Goal: Register for event/course

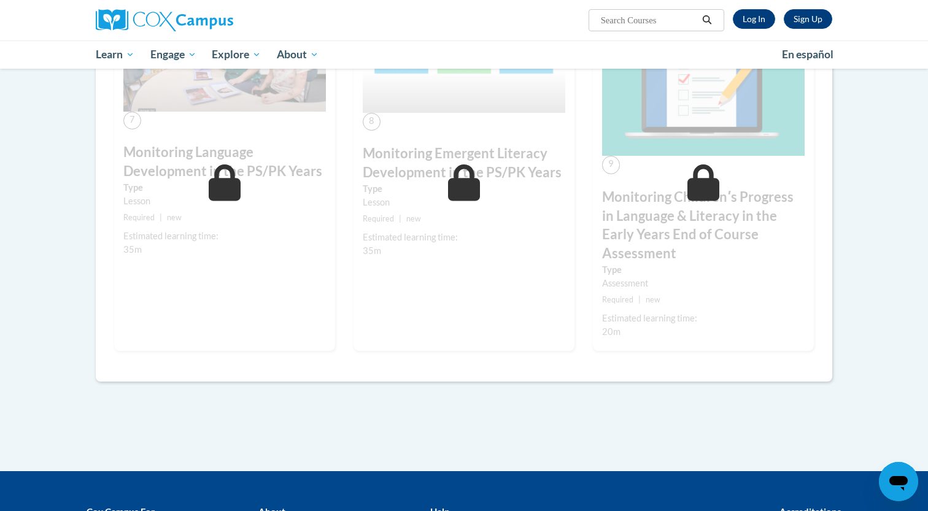
scroll to position [977, 0]
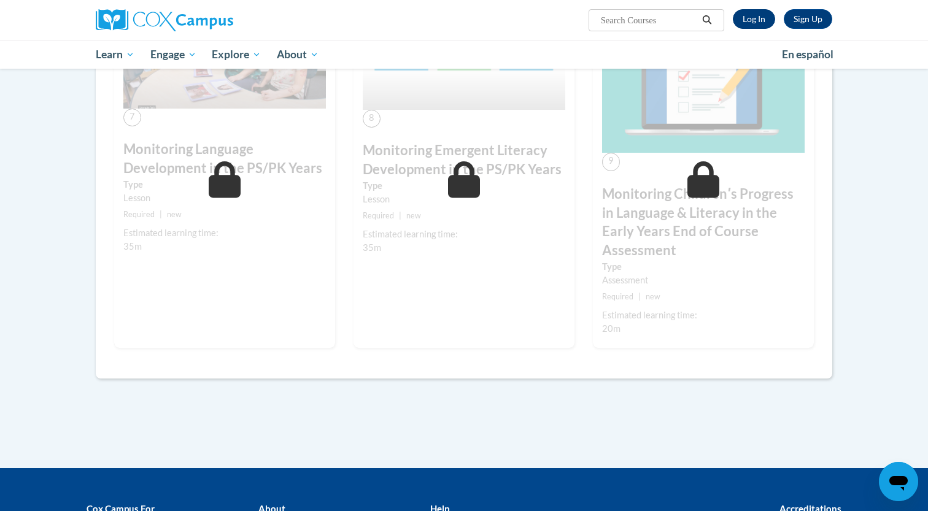
click at [749, 17] on link "Log In" at bounding box center [754, 19] width 42 height 20
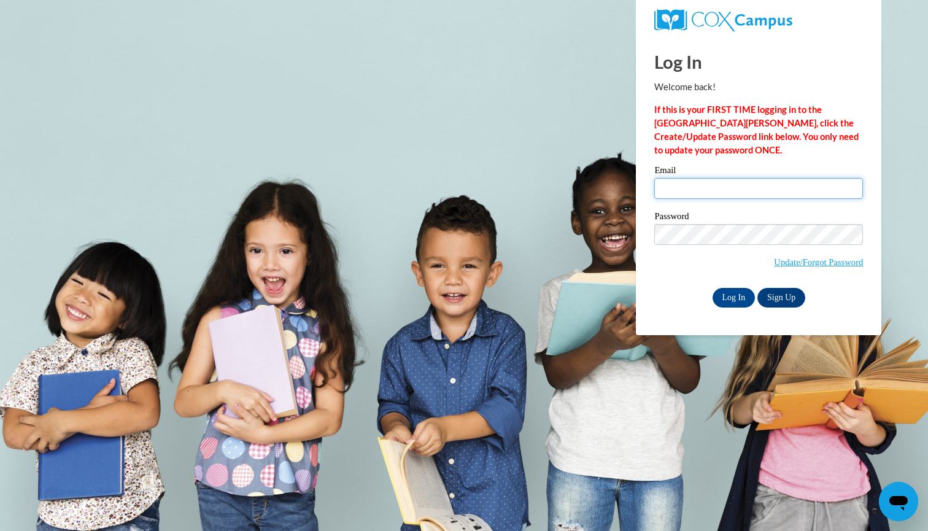
type input "sarah.gambill@scoesc.org"
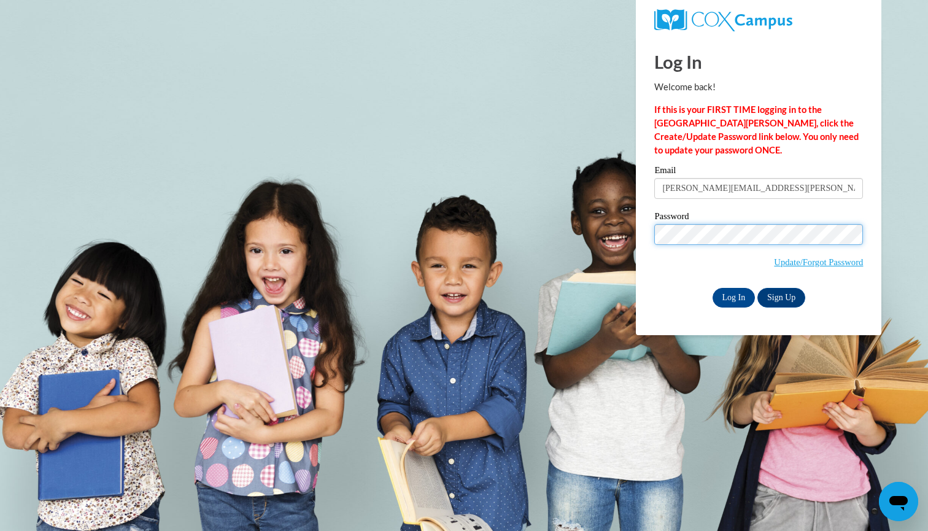
click at [733, 295] on input "Log In" at bounding box center [734, 298] width 43 height 20
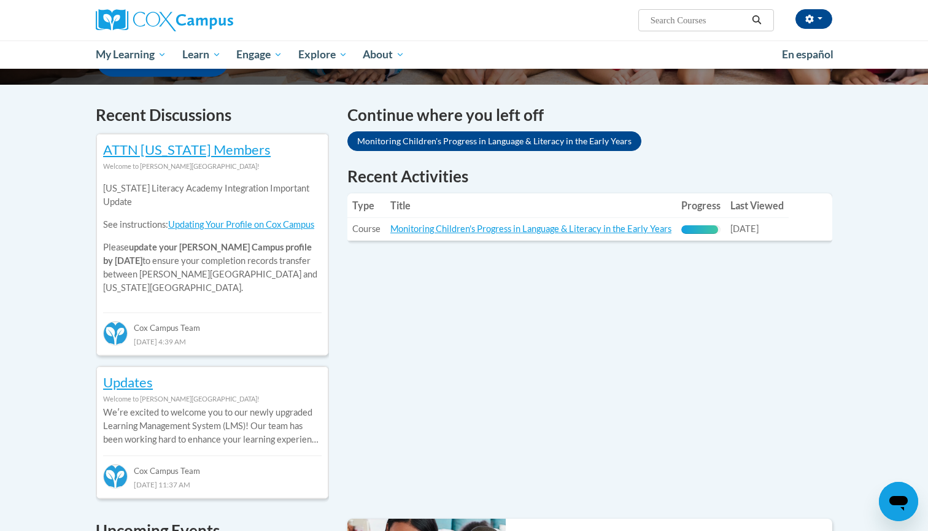
scroll to position [348, 0]
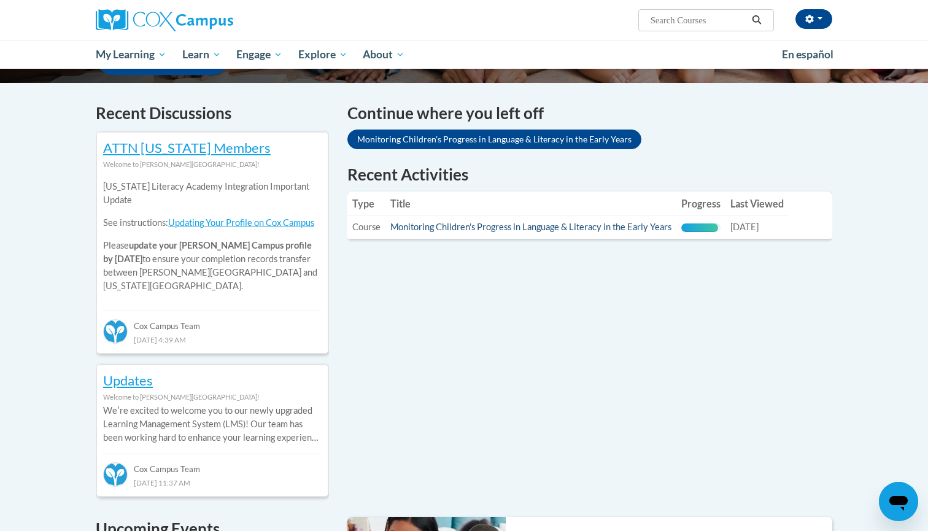
click at [582, 226] on link "Monitoring Children's Progress in Language & Literacy in the Early Years" at bounding box center [530, 227] width 281 height 10
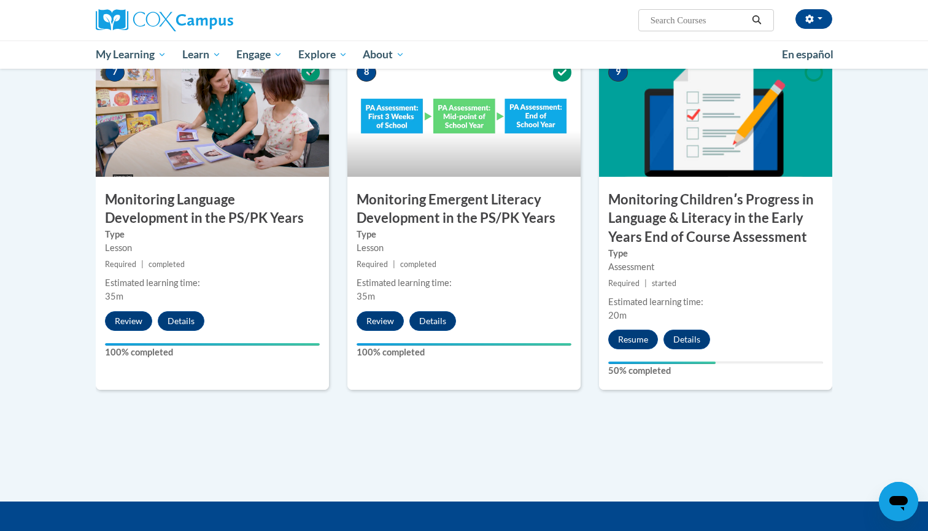
scroll to position [975, 0]
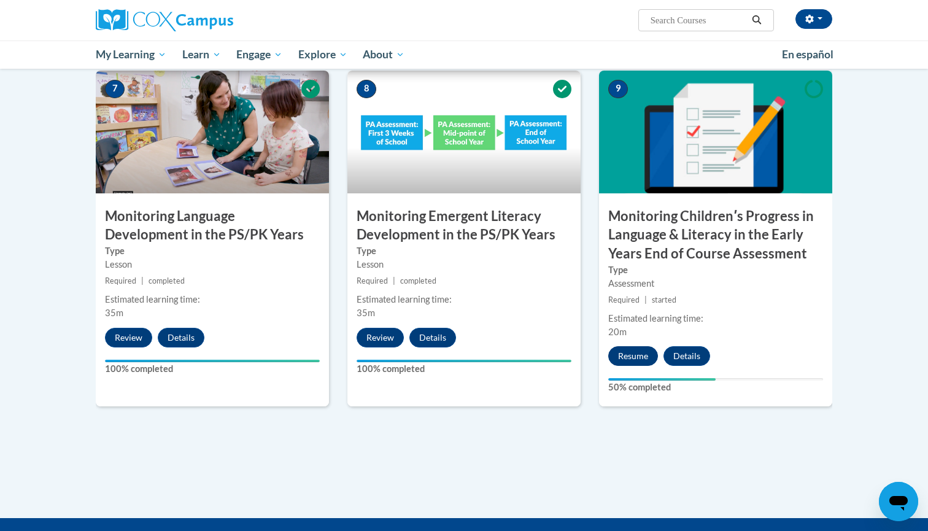
click at [629, 348] on button "Resume" at bounding box center [633, 356] width 50 height 20
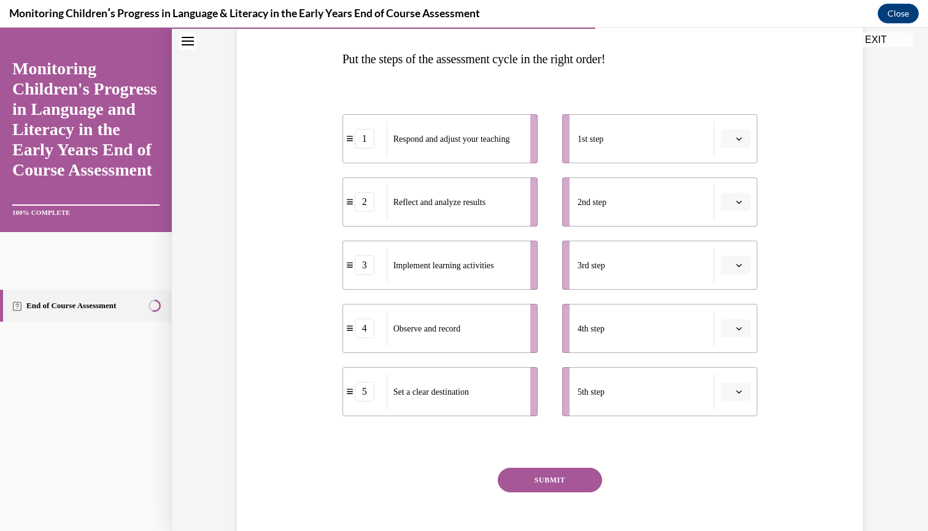
scroll to position [190, 0]
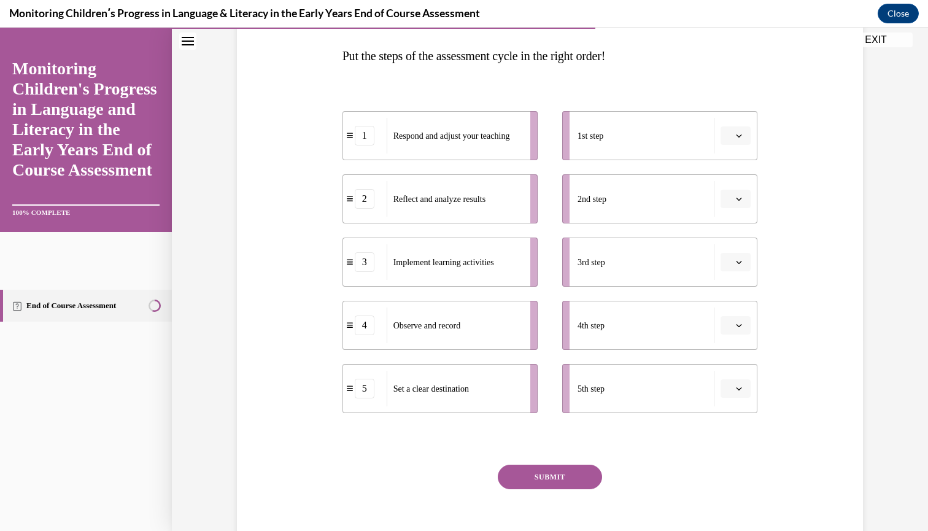
click at [738, 392] on span "button" at bounding box center [739, 388] width 9 height 9
click at [736, 131] on span "button" at bounding box center [739, 135] width 9 height 9
click at [736, 283] on div "5" at bounding box center [734, 286] width 31 height 25
click at [737, 200] on icon "button" at bounding box center [739, 199] width 6 height 6
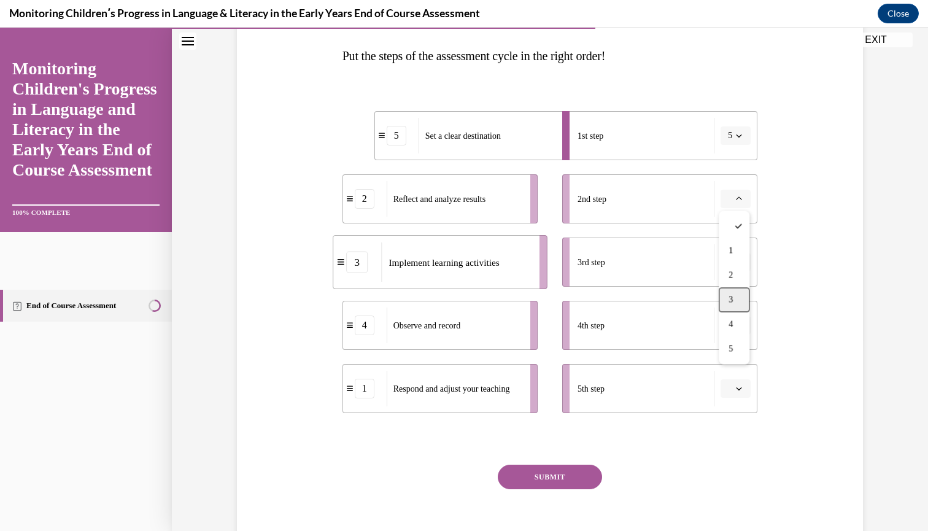
click at [737, 304] on div "3" at bounding box center [734, 300] width 31 height 25
click at [736, 258] on span "button" at bounding box center [739, 262] width 9 height 9
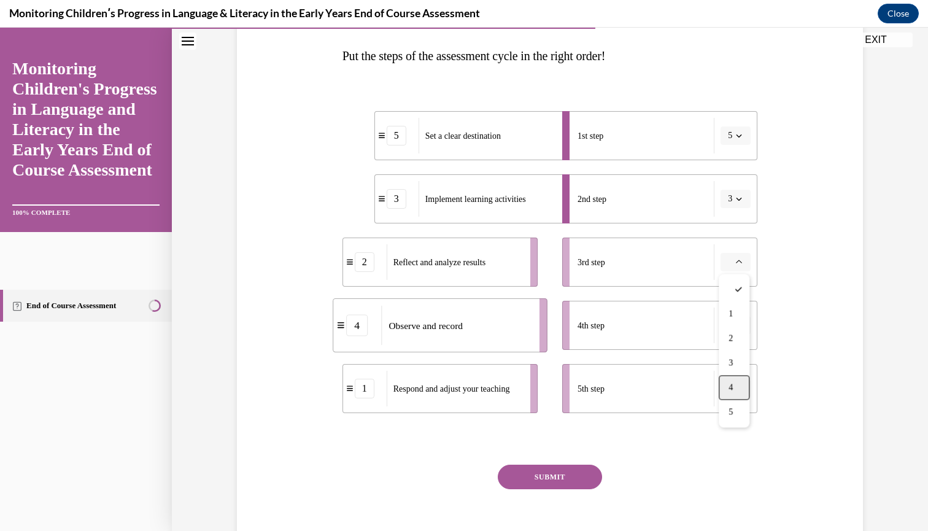
click at [738, 381] on div "4" at bounding box center [734, 388] width 31 height 25
click at [741, 325] on icon "button" at bounding box center [740, 325] width 6 height 3
click at [738, 403] on div "2" at bounding box center [734, 402] width 31 height 25
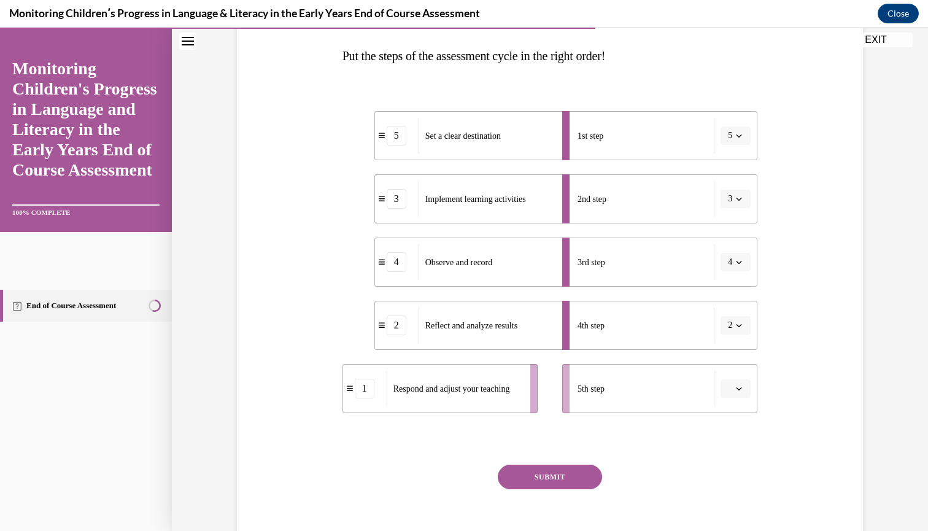
click at [737, 388] on icon "button" at bounding box center [740, 388] width 6 height 3
click at [736, 265] on div "1" at bounding box center [734, 263] width 31 height 25
click at [555, 476] on button "SUBMIT" at bounding box center [550, 477] width 104 height 25
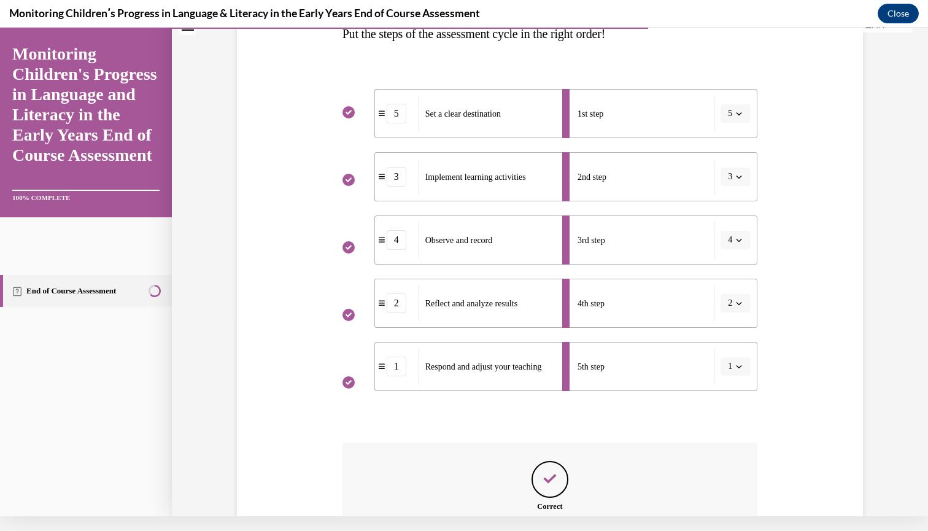
scroll to position [333, 0]
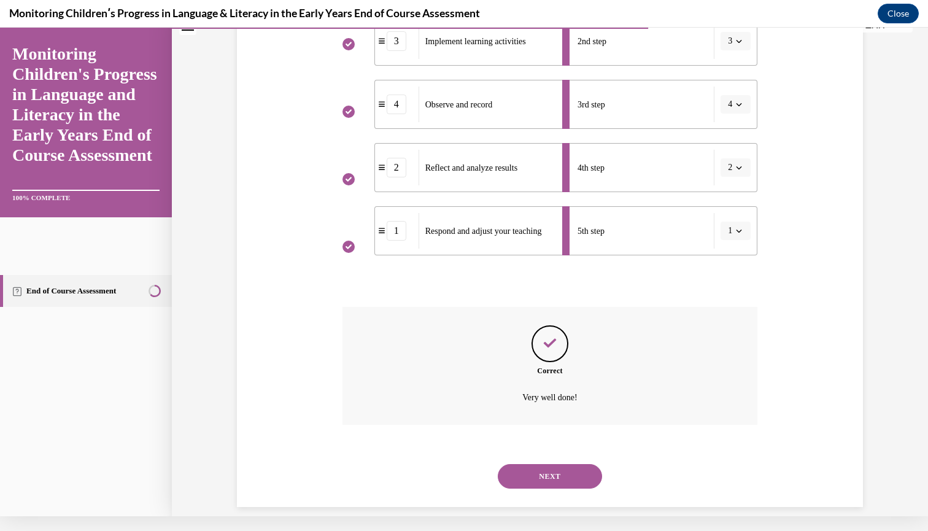
click at [553, 464] on button "NEXT" at bounding box center [550, 476] width 104 height 25
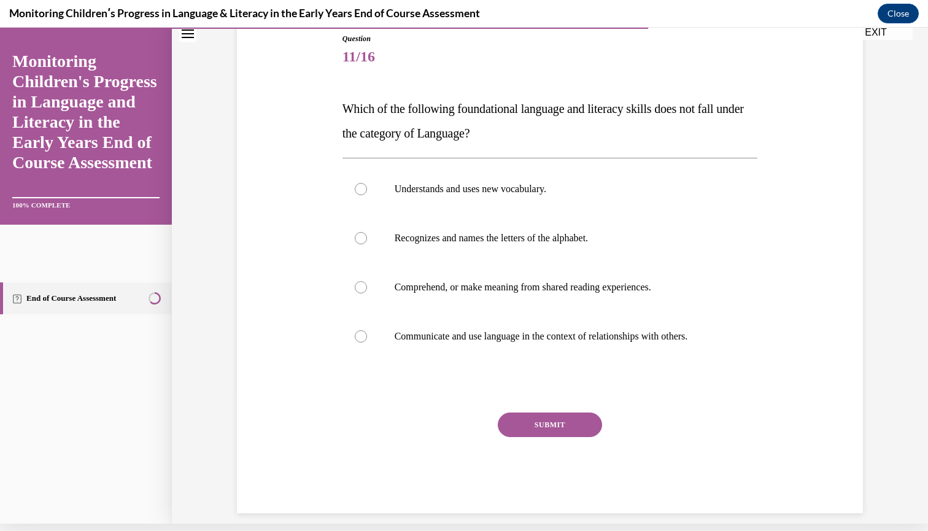
scroll to position [130, 0]
click at [363, 191] on div at bounding box center [361, 190] width 12 height 12
click at [363, 191] on input "Understands and uses new vocabulary." at bounding box center [361, 190] width 12 height 12
radio input "true"
click at [360, 236] on div at bounding box center [361, 239] width 12 height 12
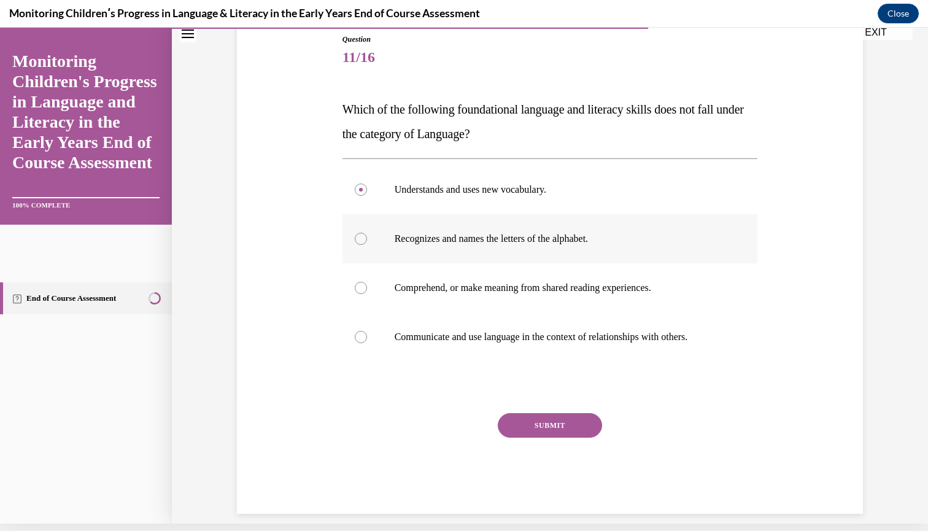
click at [360, 236] on input "Recognizes and names the letters of the alphabet." at bounding box center [361, 239] width 12 height 12
radio input "true"
click at [362, 190] on div at bounding box center [361, 190] width 12 height 12
click at [362, 190] on input "Understands and uses new vocabulary." at bounding box center [361, 190] width 12 height 12
radio input "true"
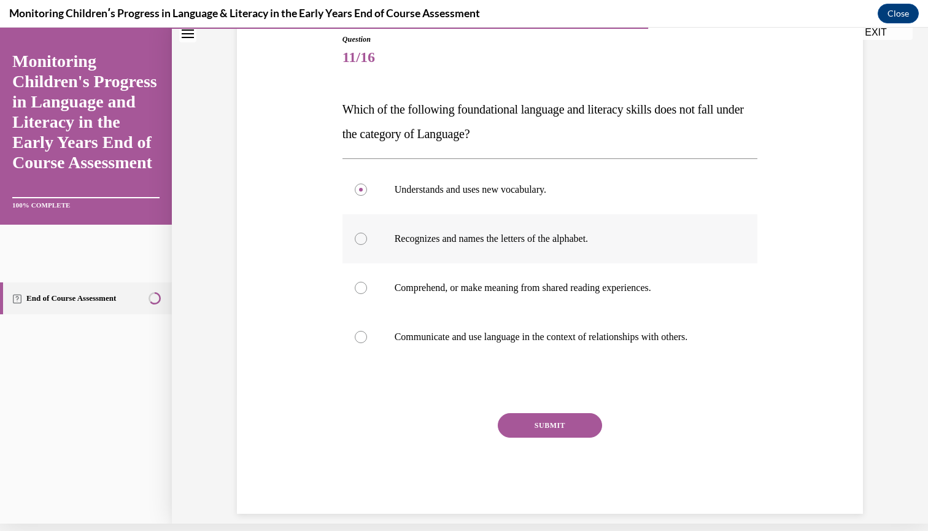
click at [361, 240] on div at bounding box center [361, 239] width 12 height 12
click at [361, 240] on input "Recognizes and names the letters of the alphabet." at bounding box center [361, 239] width 12 height 12
radio input "true"
click at [534, 430] on button "SUBMIT" at bounding box center [550, 425] width 104 height 25
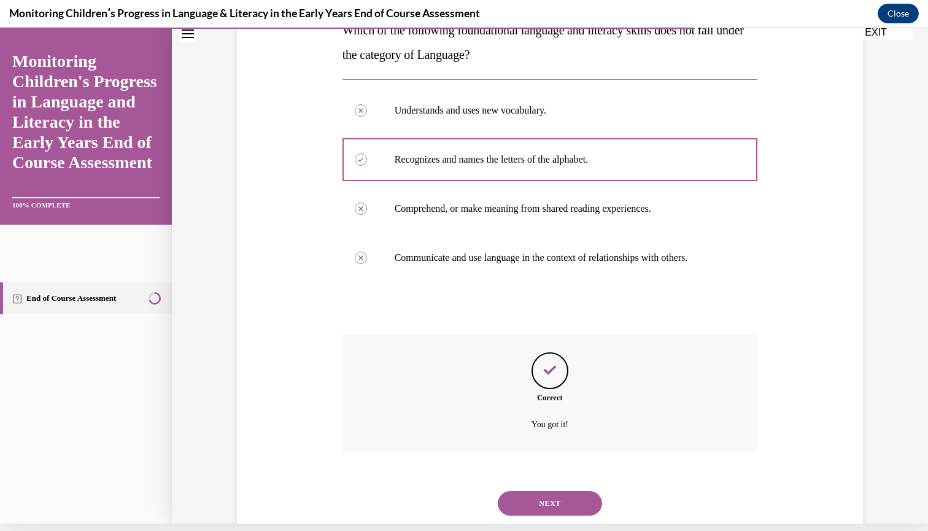
scroll to position [228, 0]
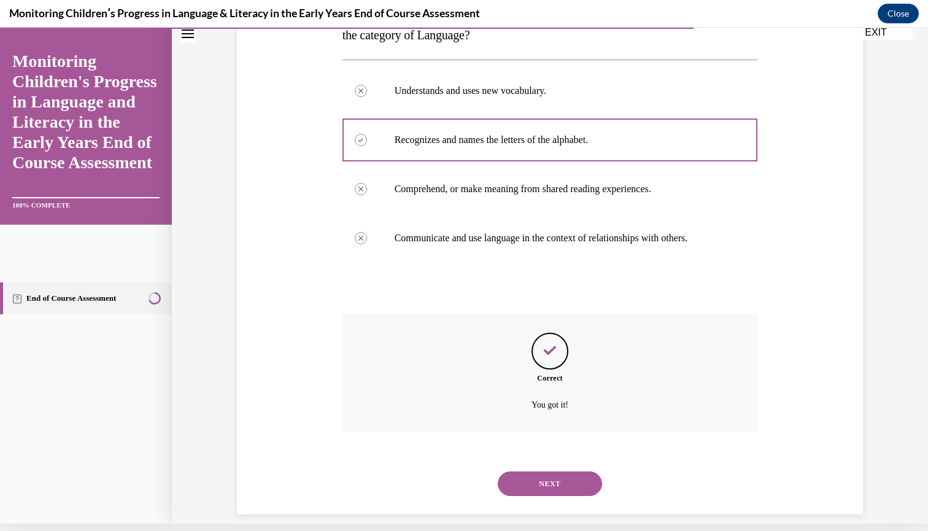
click at [534, 471] on button "NEXT" at bounding box center [550, 483] width 104 height 25
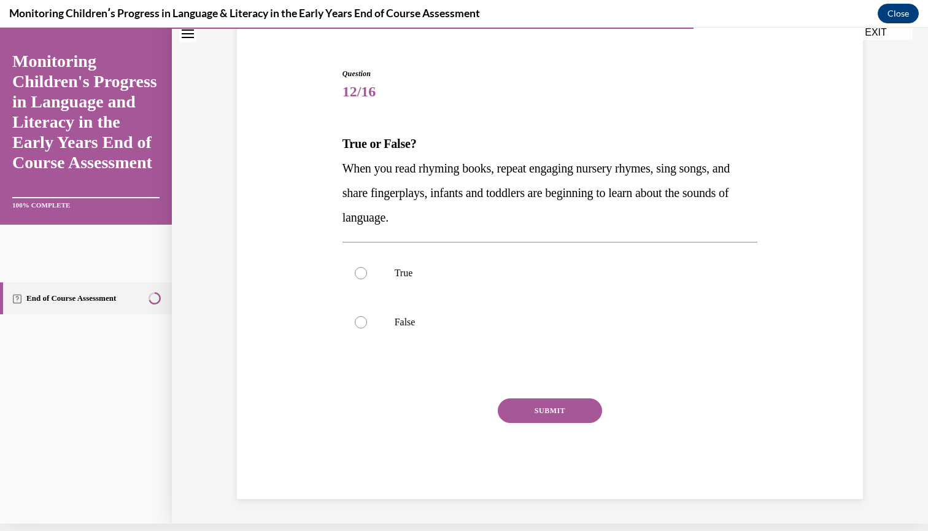
scroll to position [67, 0]
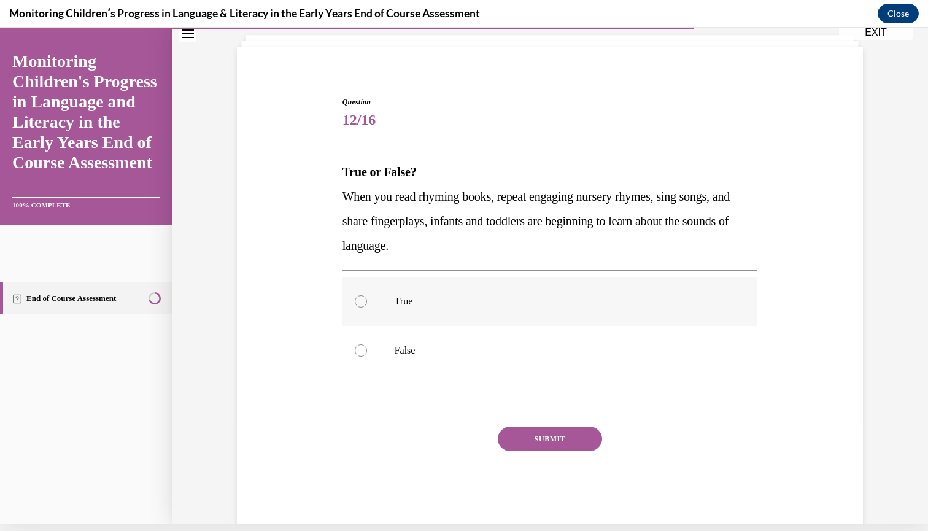
click at [362, 303] on div at bounding box center [361, 301] width 12 height 12
click at [362, 303] on input "True" at bounding box center [361, 301] width 12 height 12
radio input "true"
click at [534, 439] on button "SUBMIT" at bounding box center [550, 439] width 104 height 25
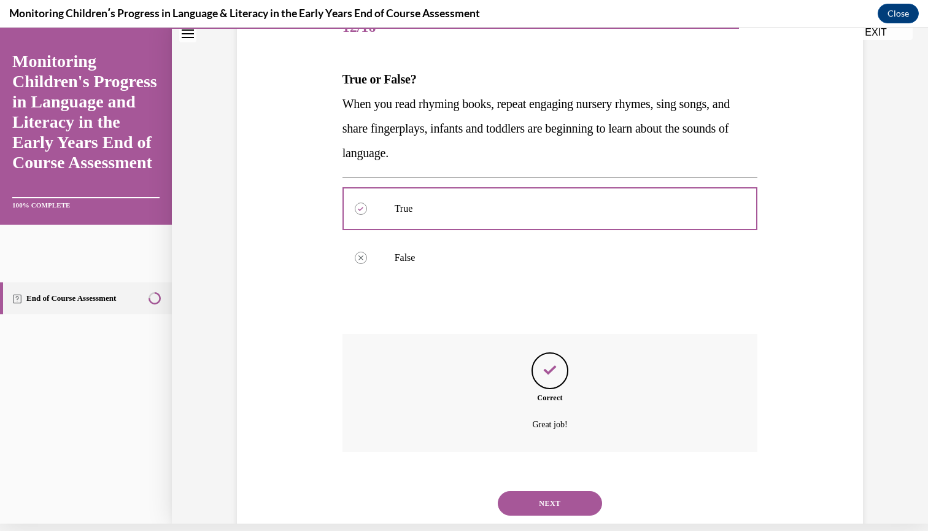
scroll to position [179, 0]
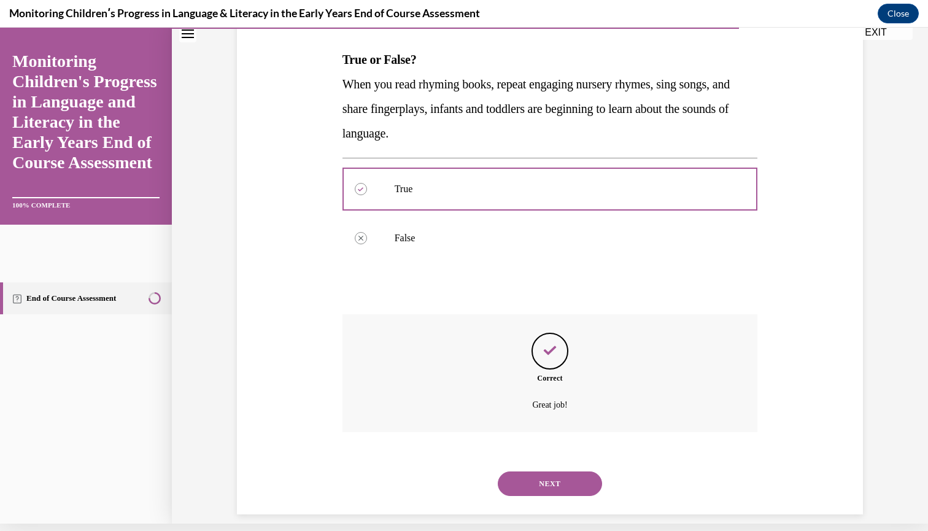
click at [563, 472] on button "NEXT" at bounding box center [550, 483] width 104 height 25
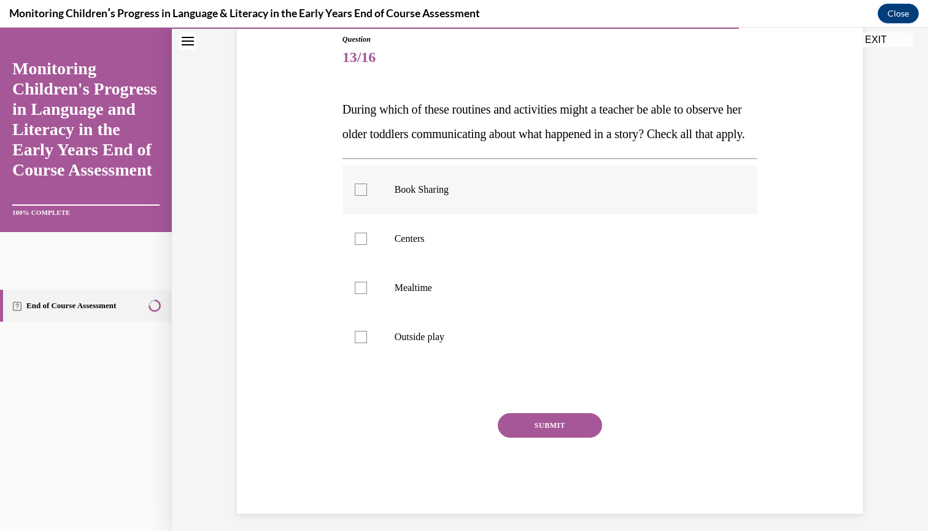
click at [358, 196] on div at bounding box center [361, 190] width 12 height 12
click at [358, 196] on input "Book Sharing" at bounding box center [361, 190] width 12 height 12
checkbox input "true"
click at [365, 245] on div at bounding box center [361, 239] width 12 height 12
click at [365, 245] on input "Centers" at bounding box center [361, 239] width 12 height 12
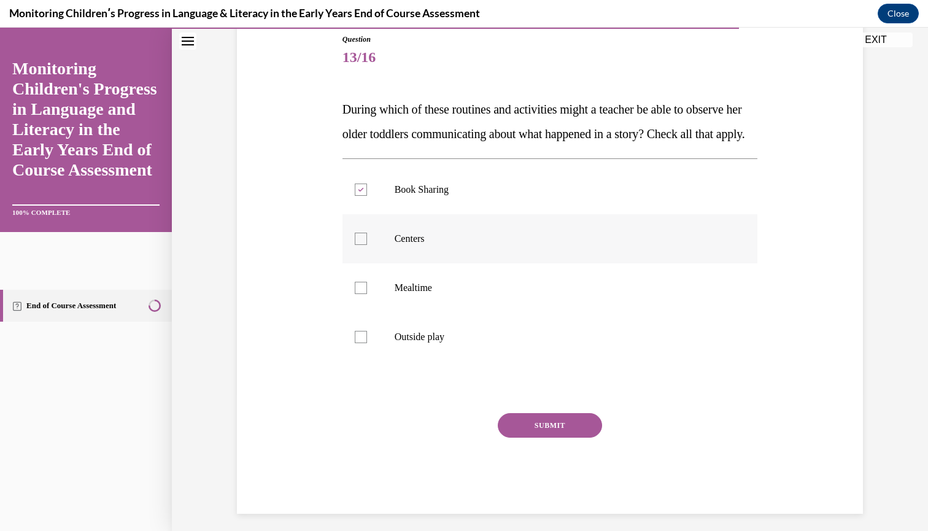
checkbox input "true"
click at [363, 294] on div at bounding box center [361, 288] width 12 height 12
click at [363, 294] on input "Mealtime" at bounding box center [361, 288] width 12 height 12
checkbox input "true"
click at [362, 343] on div at bounding box center [361, 337] width 12 height 12
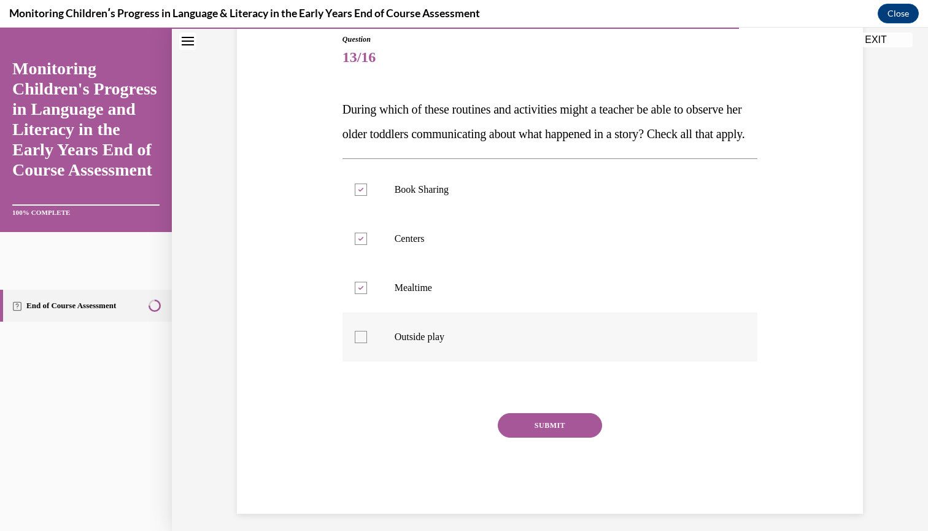
click at [362, 343] on input "Outside play" at bounding box center [361, 337] width 12 height 12
checkbox input "true"
click at [524, 438] on button "SUBMIT" at bounding box center [550, 425] width 104 height 25
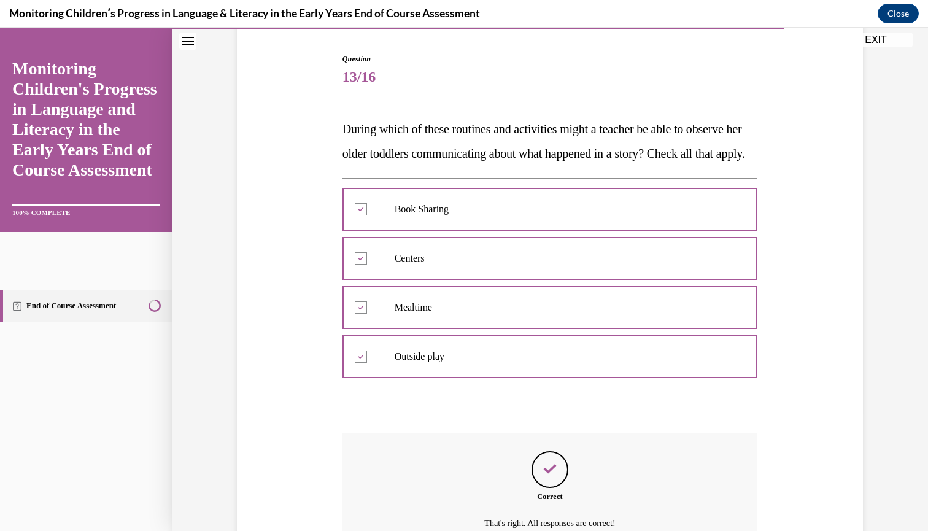
scroll to position [253, 0]
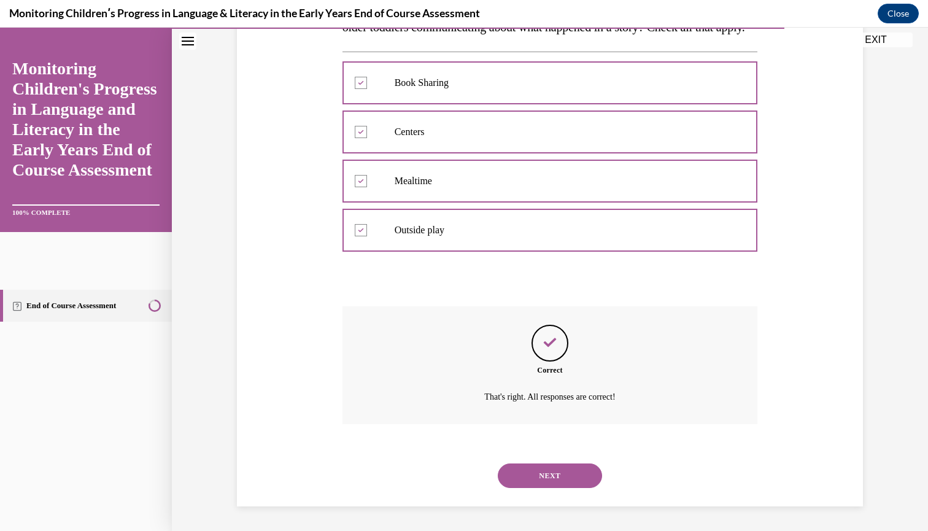
click at [525, 479] on button "NEXT" at bounding box center [550, 475] width 104 height 25
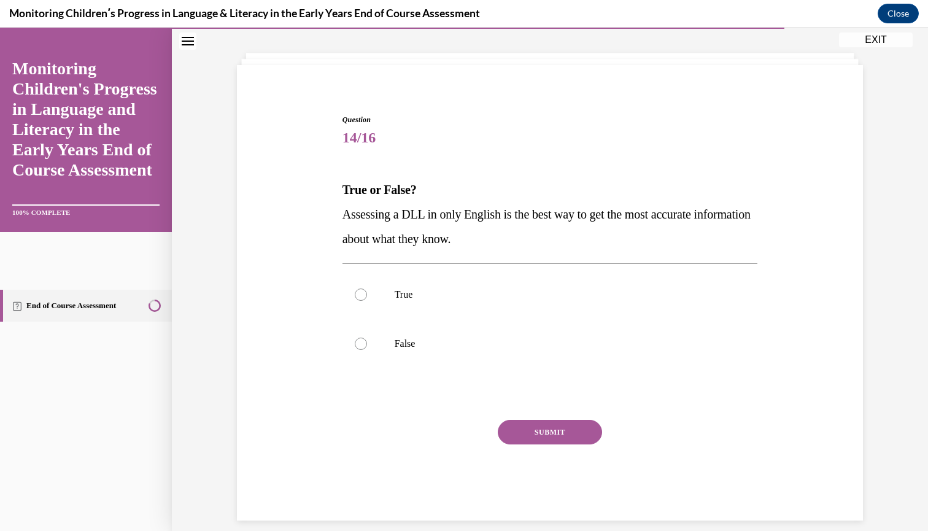
scroll to position [56, 0]
click at [362, 346] on div at bounding box center [361, 344] width 12 height 12
click at [362, 346] on input "False" at bounding box center [361, 344] width 12 height 12
radio input "true"
click at [545, 433] on button "SUBMIT" at bounding box center [550, 432] width 104 height 25
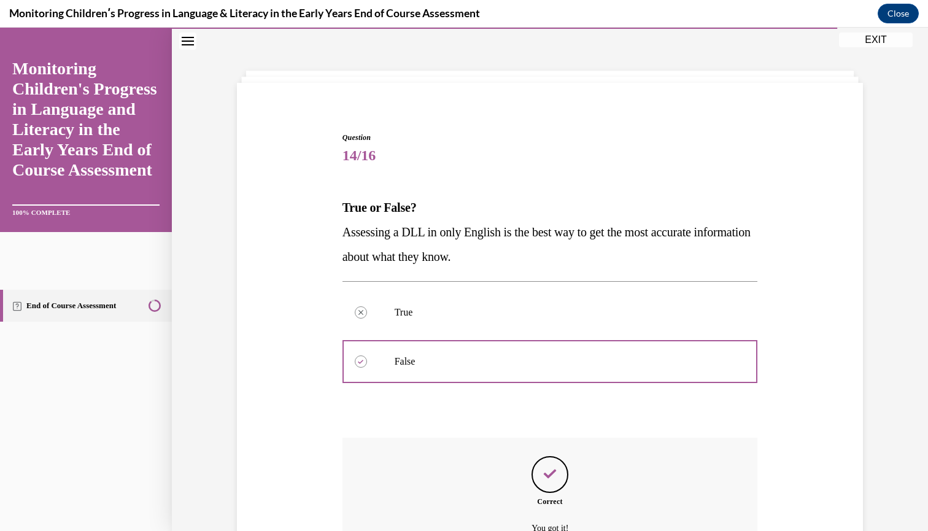
scroll to position [155, 0]
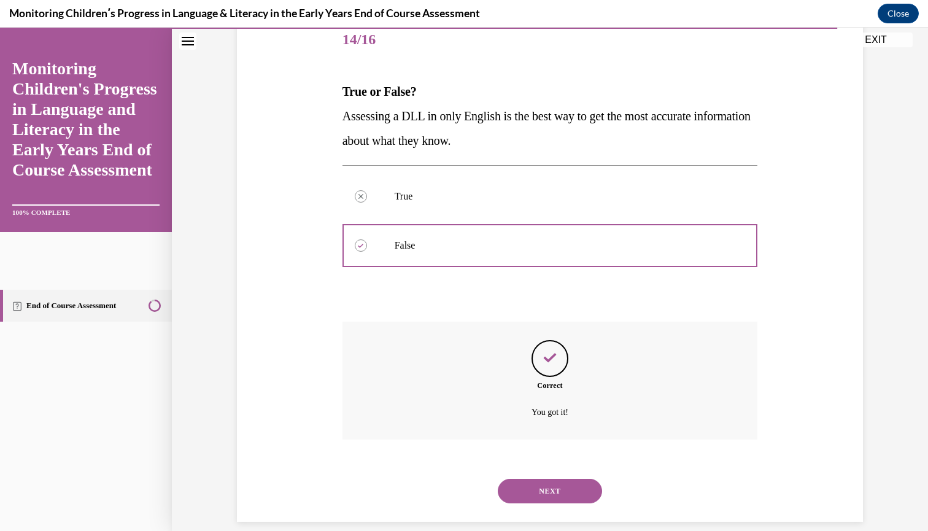
click at [540, 479] on button "NEXT" at bounding box center [550, 491] width 104 height 25
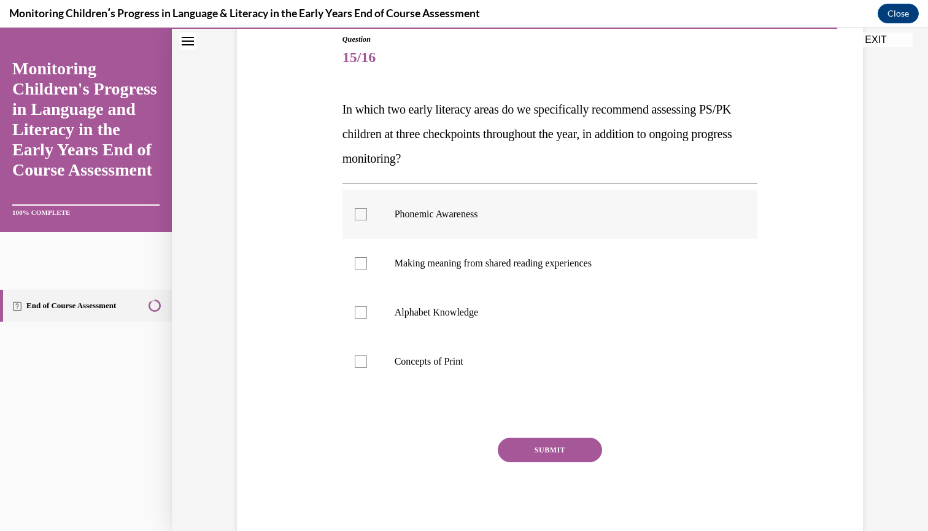
click at [361, 215] on div at bounding box center [361, 214] width 12 height 12
click at [361, 215] on input "Phonemic Awareness" at bounding box center [361, 214] width 12 height 12
checkbox input "true"
click at [361, 314] on div at bounding box center [361, 312] width 12 height 12
click at [361, 314] on input "Alphabet Knowledge" at bounding box center [361, 312] width 12 height 12
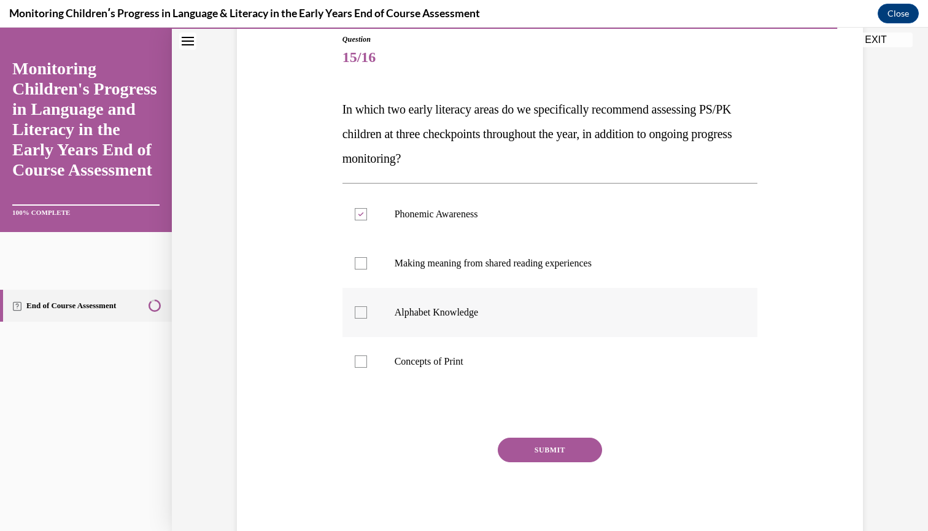
checkbox input "true"
click at [543, 449] on button "SUBMIT" at bounding box center [550, 450] width 104 height 25
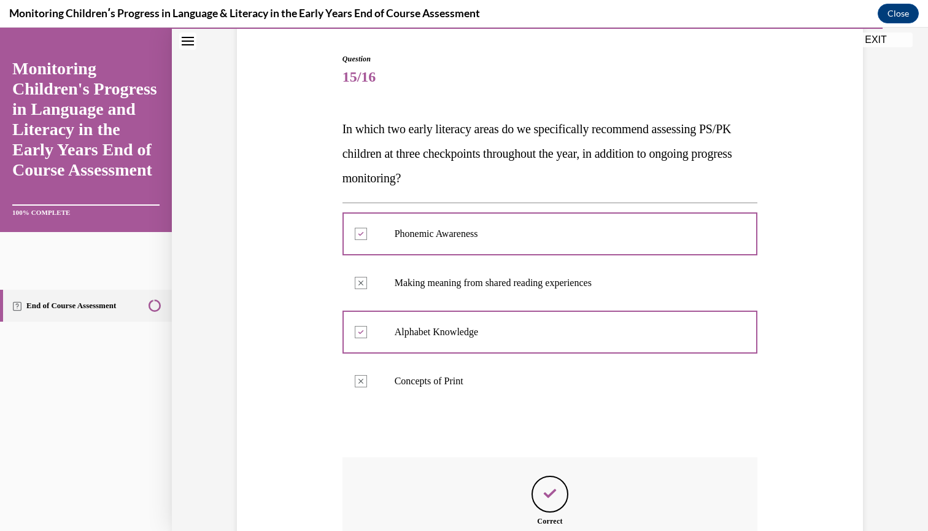
scroll to position [253, 0]
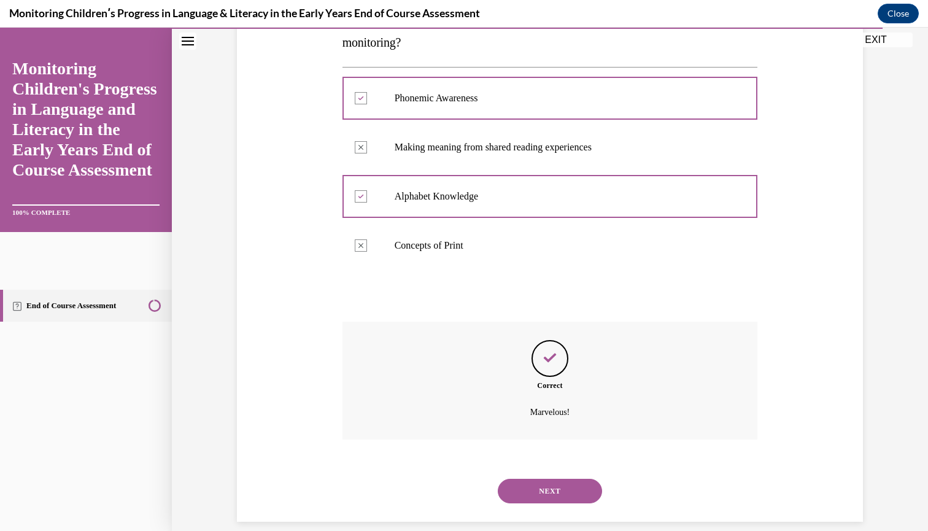
click at [544, 479] on button "NEXT" at bounding box center [550, 491] width 104 height 25
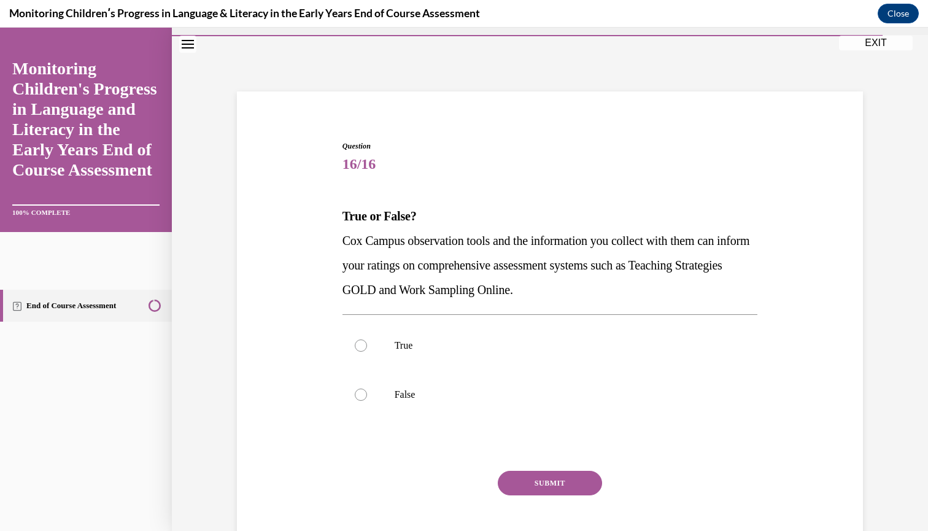
scroll to position [27, 0]
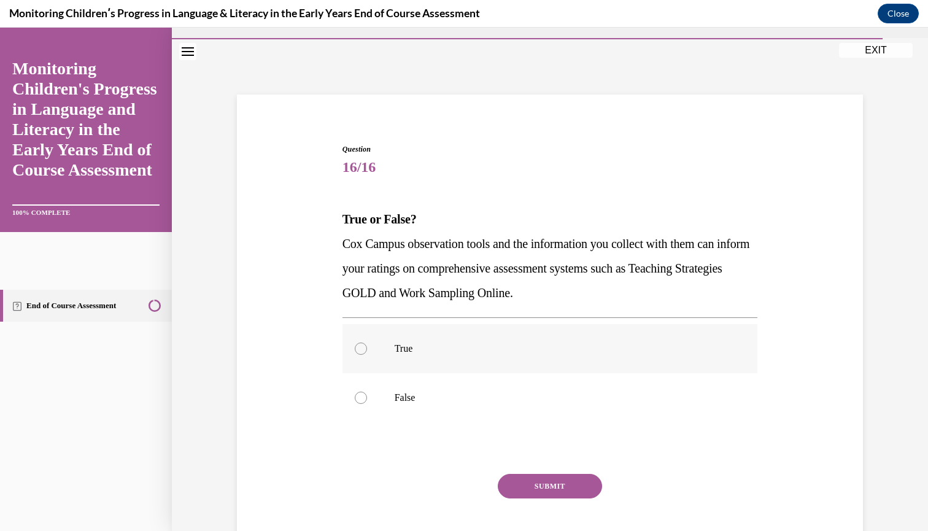
click at [368, 349] on label "True" at bounding box center [550, 348] width 416 height 49
click at [367, 349] on input "True" at bounding box center [361, 348] width 12 height 12
radio input "true"
click at [536, 486] on button "SUBMIT" at bounding box center [550, 486] width 104 height 25
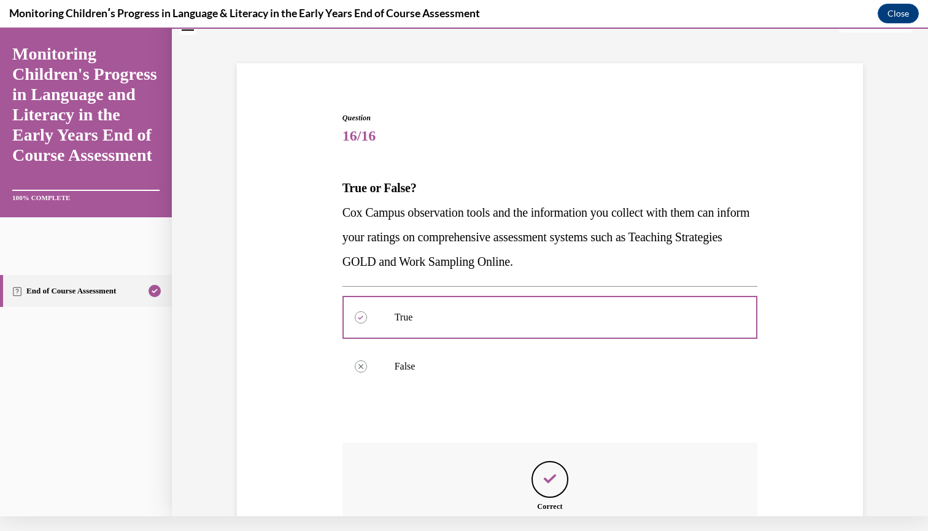
scroll to position [179, 0]
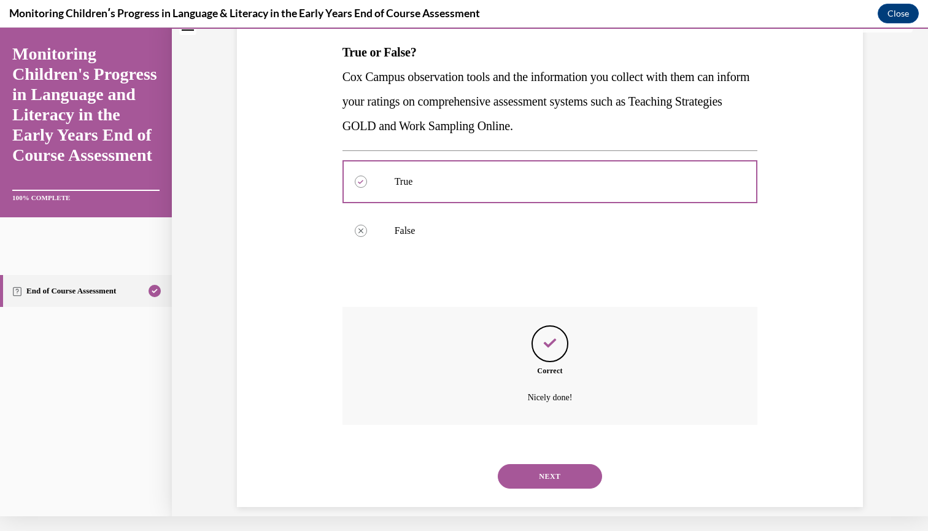
click at [544, 464] on button "NEXT" at bounding box center [550, 476] width 104 height 25
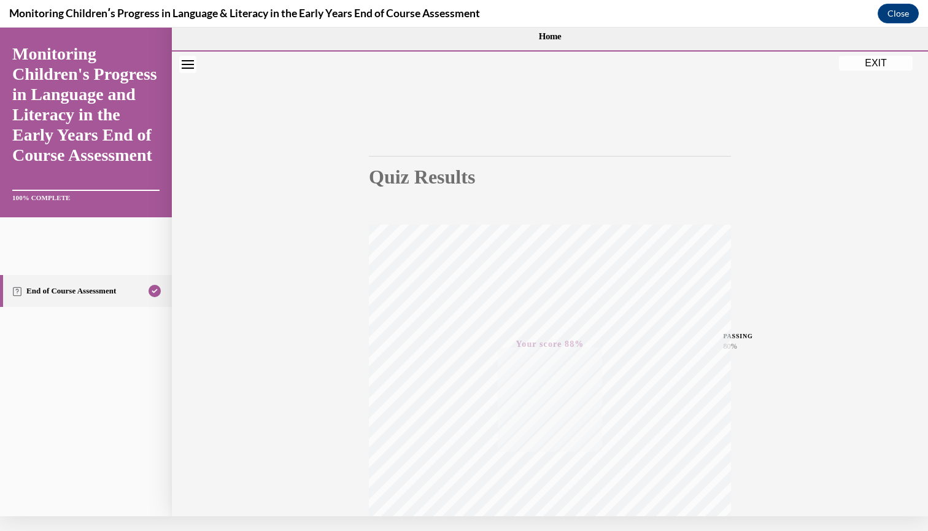
scroll to position [0, 0]
click at [881, 64] on button "EXIT" at bounding box center [876, 62] width 74 height 15
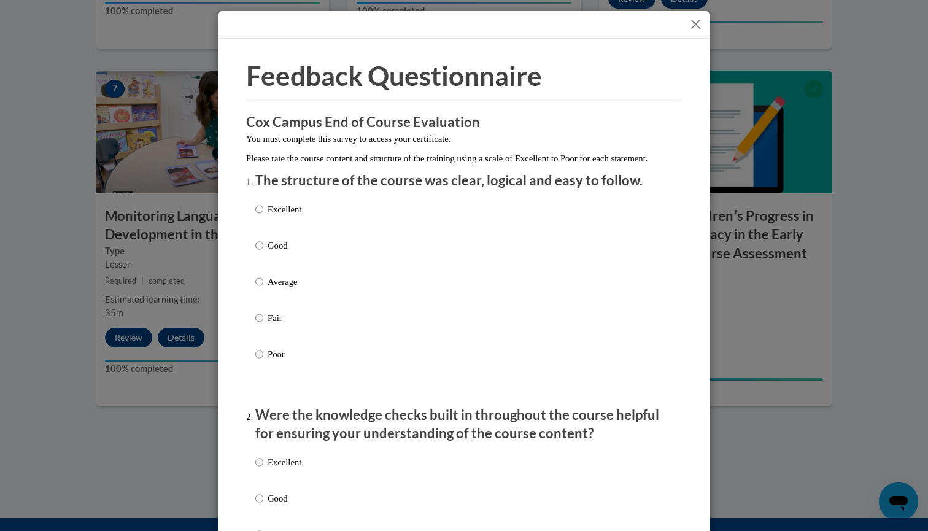
click at [261, 216] on input "Excellent" at bounding box center [259, 210] width 8 height 14
radio input "true"
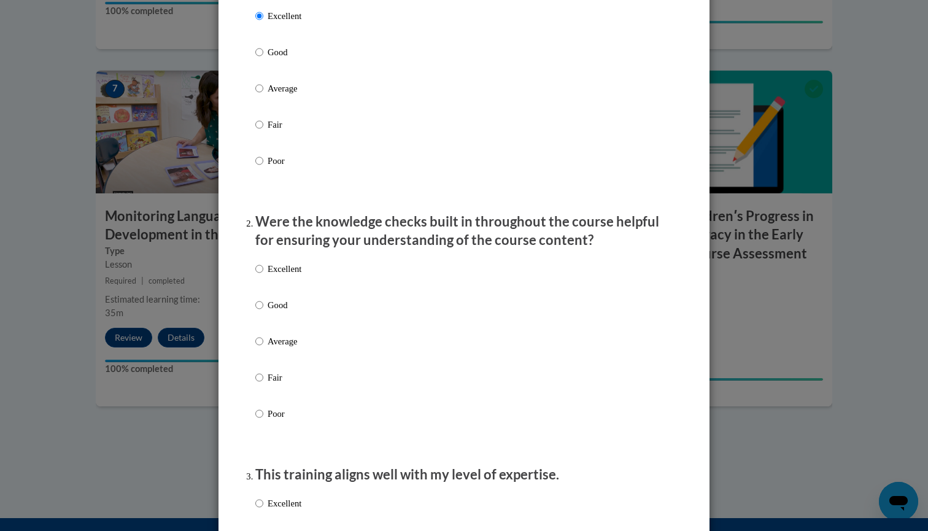
scroll to position [206, 0]
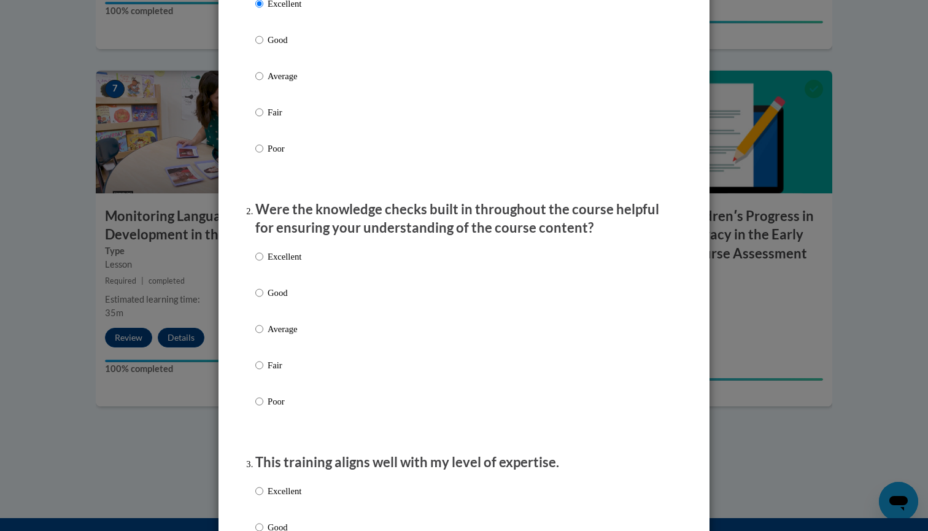
click at [261, 263] on input "Excellent" at bounding box center [259, 257] width 8 height 14
radio input "true"
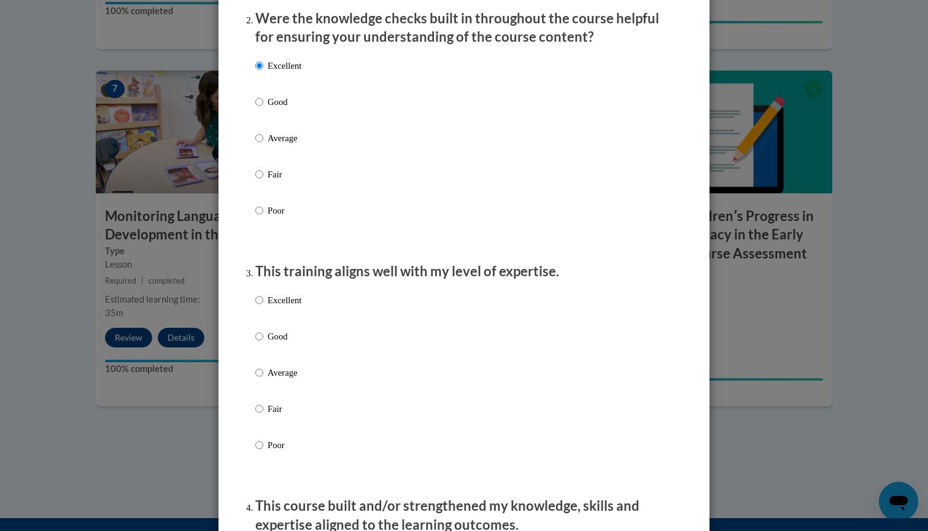
scroll to position [397, 0]
click at [258, 306] on input "Excellent" at bounding box center [259, 300] width 8 height 14
radio input "true"
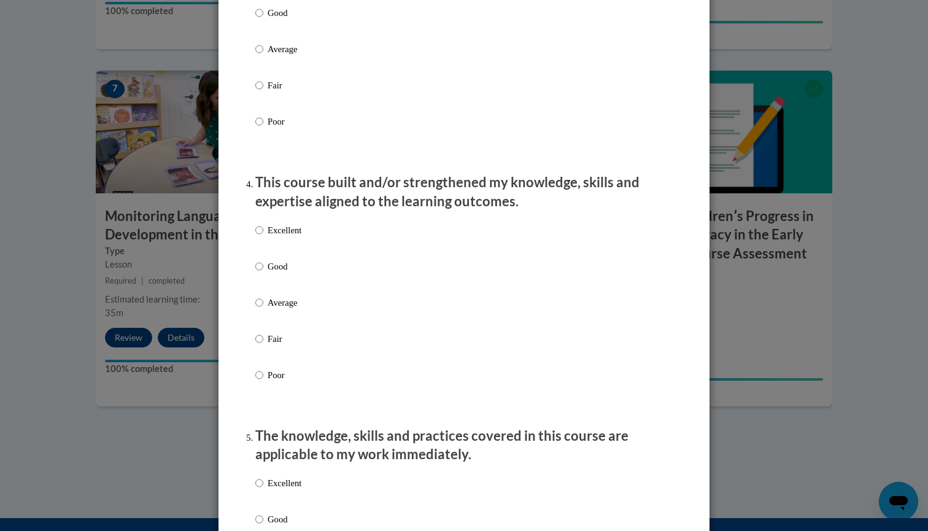
scroll to position [766, 0]
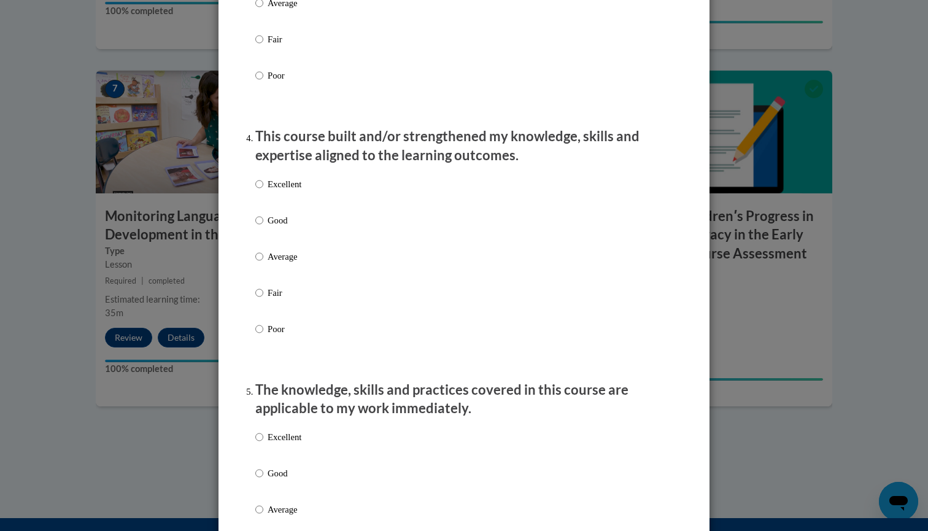
click at [260, 191] on input "Excellent" at bounding box center [259, 184] width 8 height 14
radio input "true"
click at [261, 436] on div "Excellent Good Average Fair Poor" at bounding box center [278, 519] width 46 height 190
click at [257, 444] on input "Excellent" at bounding box center [259, 437] width 8 height 14
radio input "true"
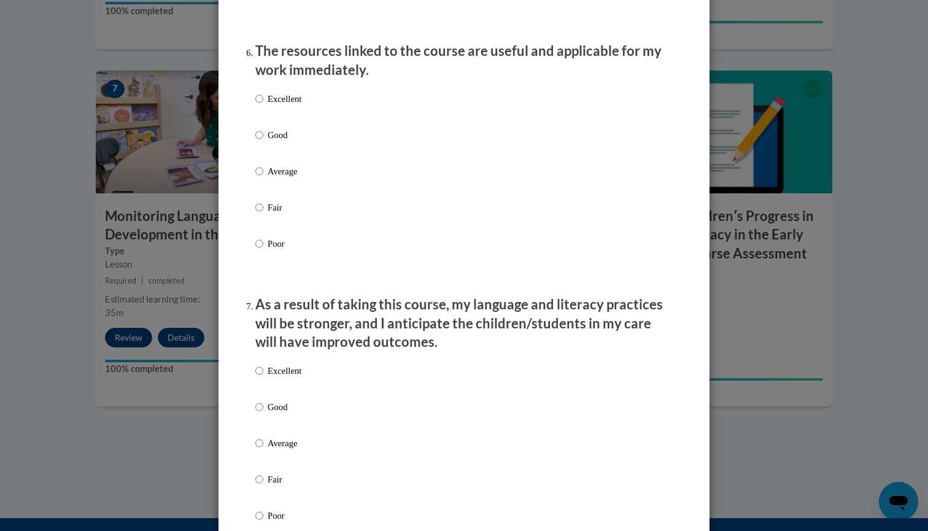
scroll to position [1372, 0]
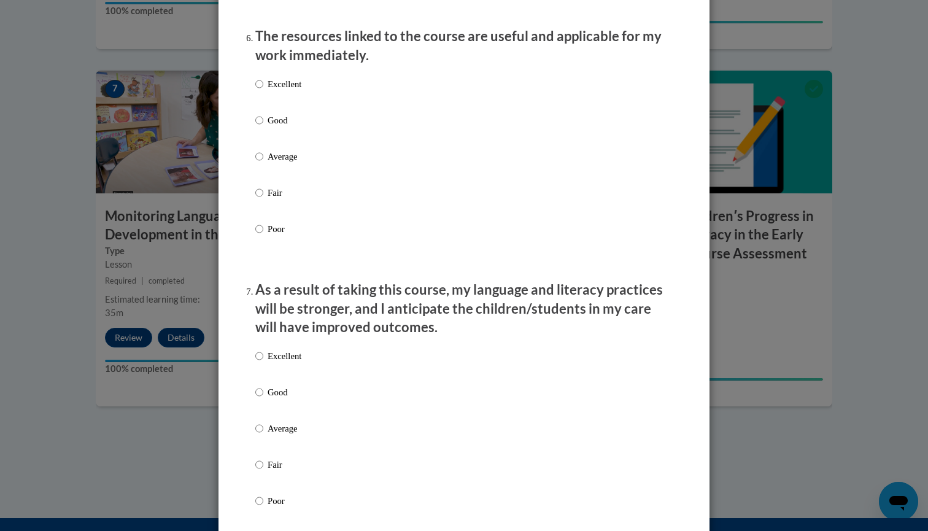
click at [260, 86] on input "Excellent" at bounding box center [259, 84] width 8 height 14
radio input "true"
click at [261, 357] on input "Excellent" at bounding box center [259, 356] width 8 height 14
radio input "true"
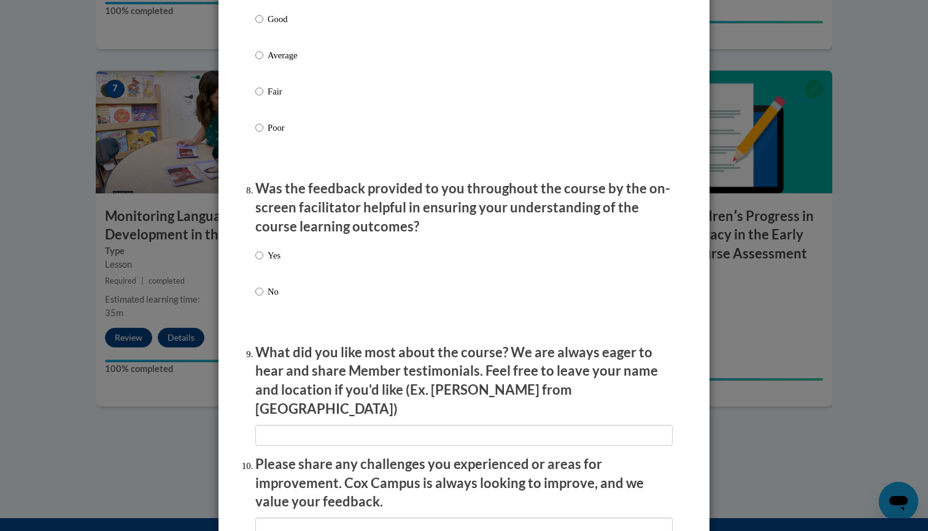
scroll to position [1792, 0]
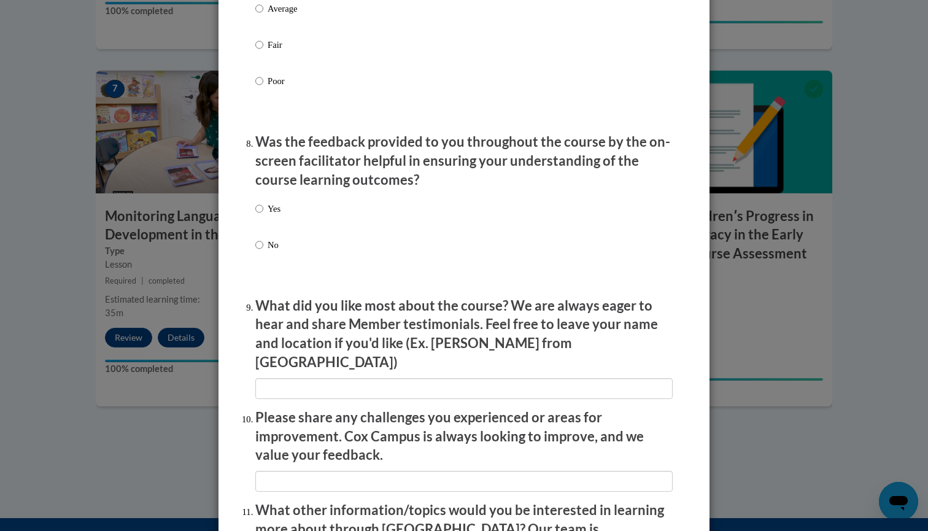
click at [255, 211] on input "Yes" at bounding box center [259, 209] width 8 height 14
radio input "true"
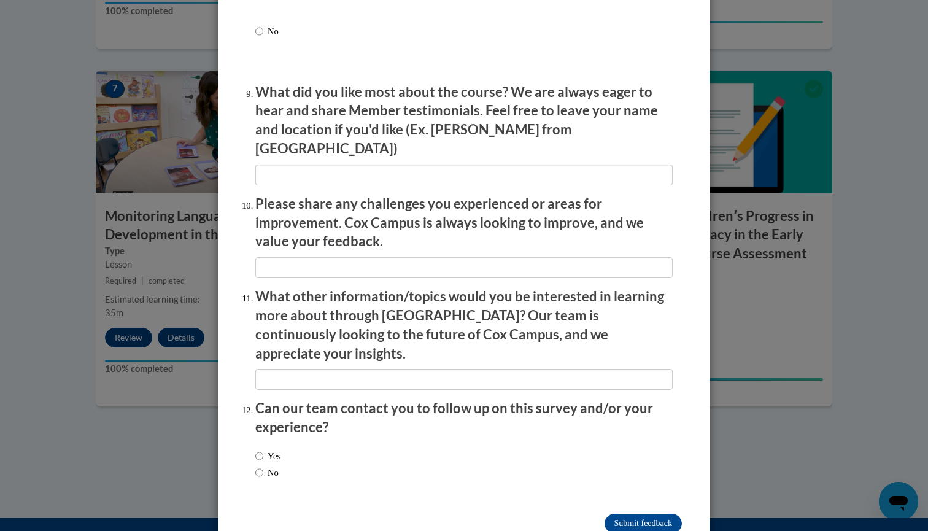
scroll to position [2005, 0]
click at [259, 466] on input "No" at bounding box center [259, 473] width 8 height 14
radio input "true"
click at [635, 514] on input "Submit feedback" at bounding box center [643, 524] width 77 height 20
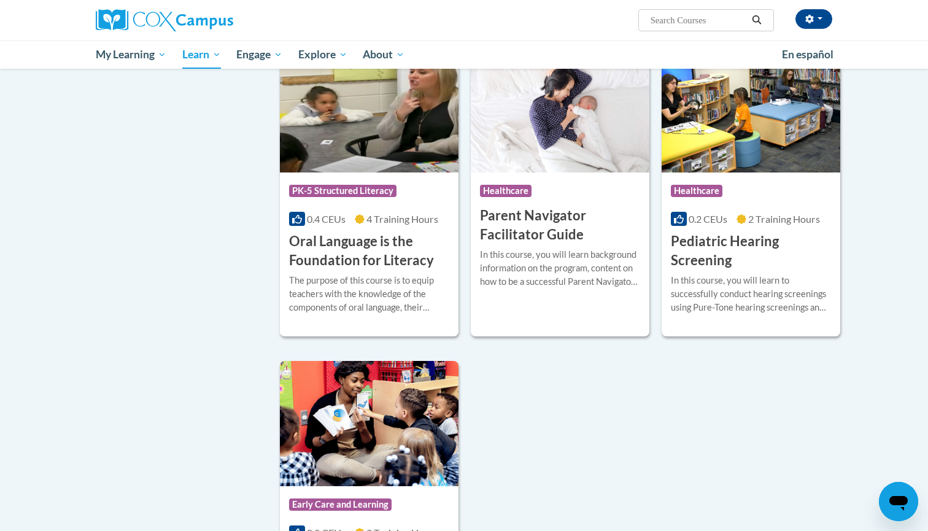
scroll to position [2501, 0]
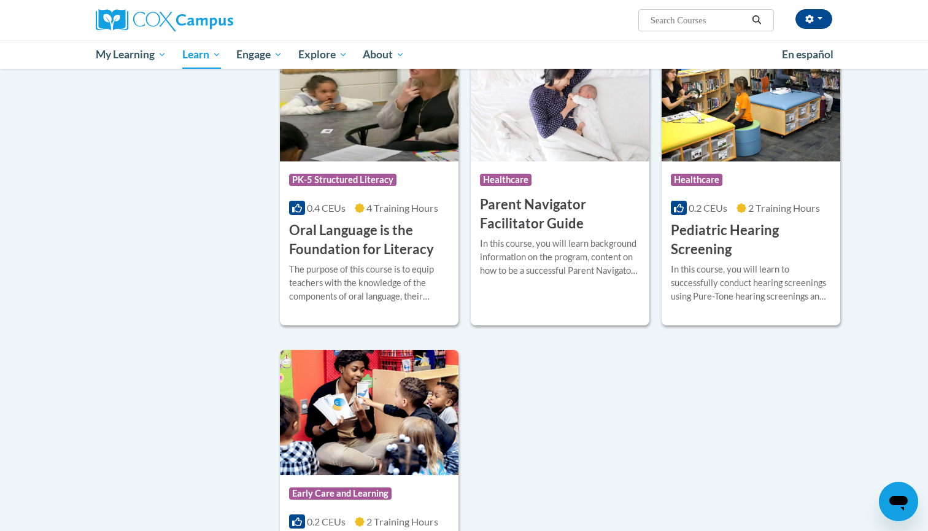
click at [372, 258] on h3 "Oral Language is the Foundation for Literacy" at bounding box center [369, 240] width 160 height 38
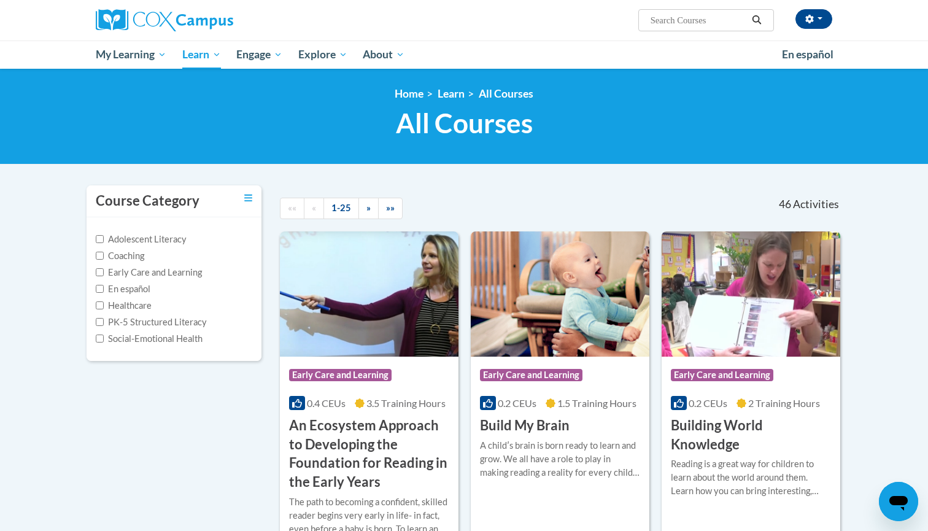
scroll to position [0, 0]
click at [705, 21] on input "Search..." at bounding box center [698, 20] width 98 height 15
type input "talk with me"
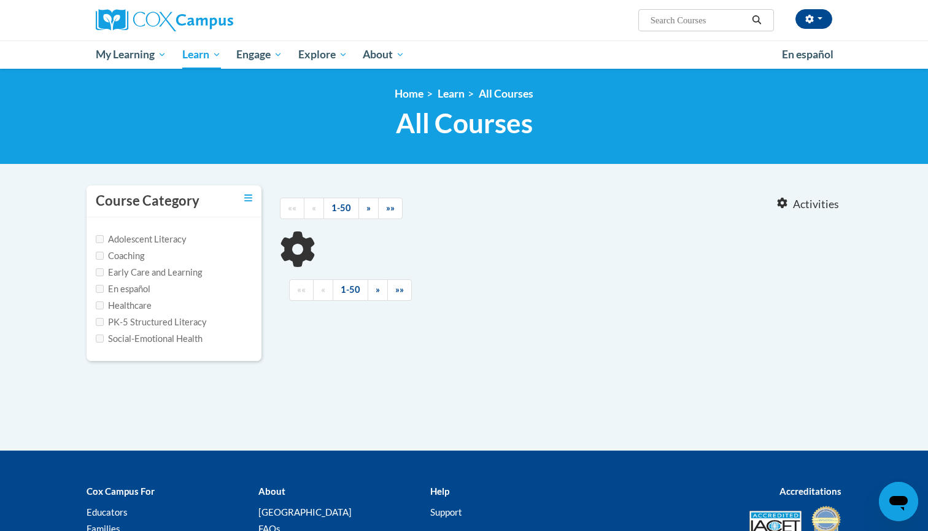
type input "talk with me"
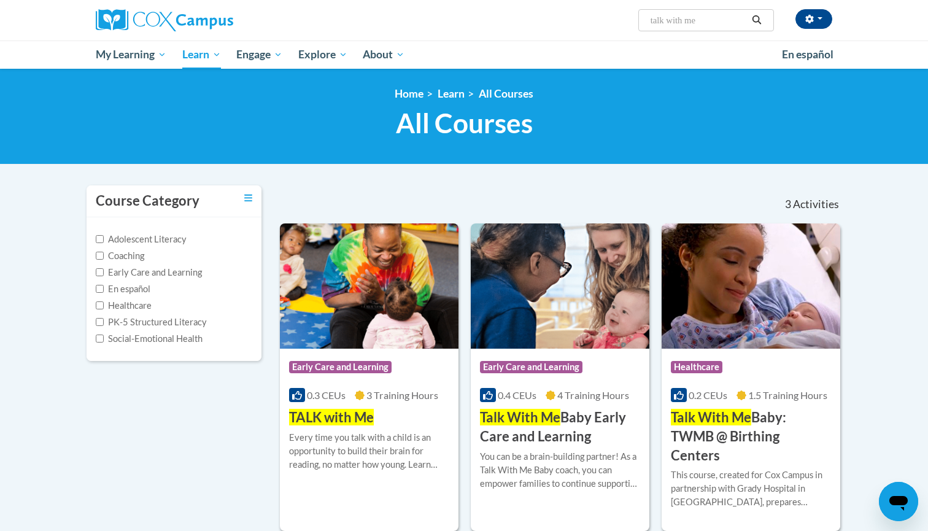
click at [578, 407] on div "Course Category: Early Care and Learning 0.4 CEUs 4 Training Hours COURSE Talk …" at bounding box center [560, 398] width 179 height 98
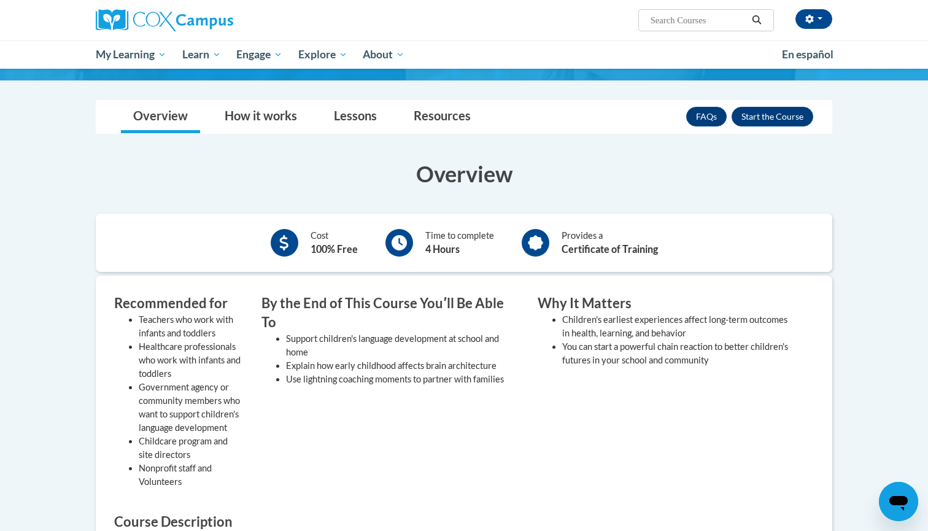
scroll to position [134, 0]
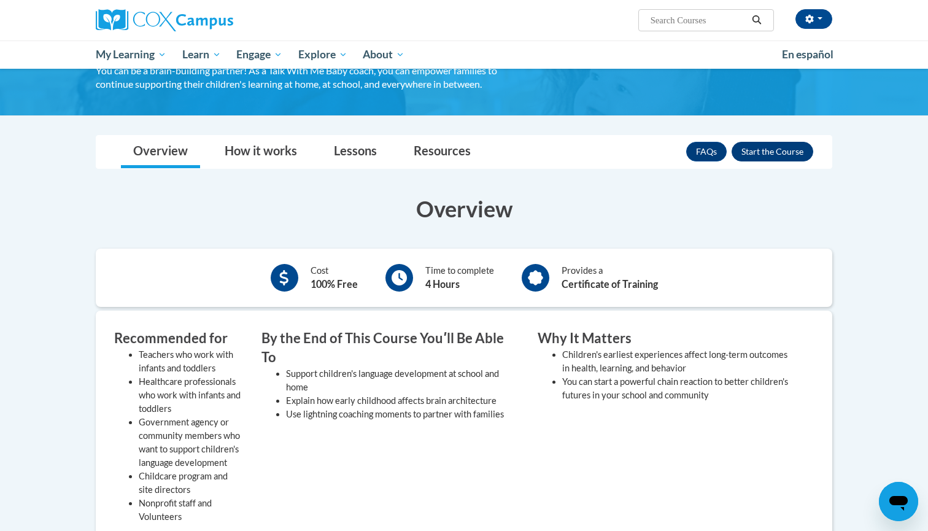
click at [772, 155] on button "Enroll" at bounding box center [773, 152] width 82 height 20
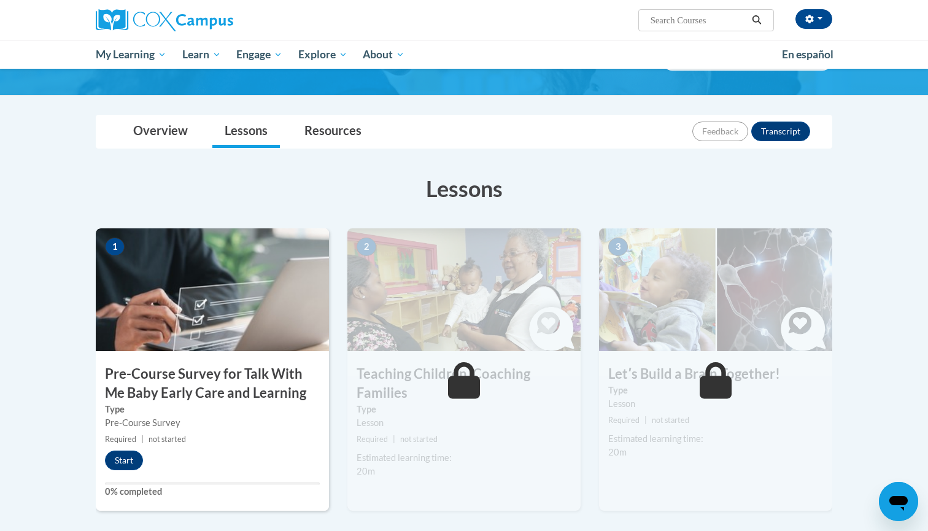
scroll to position [72, 0]
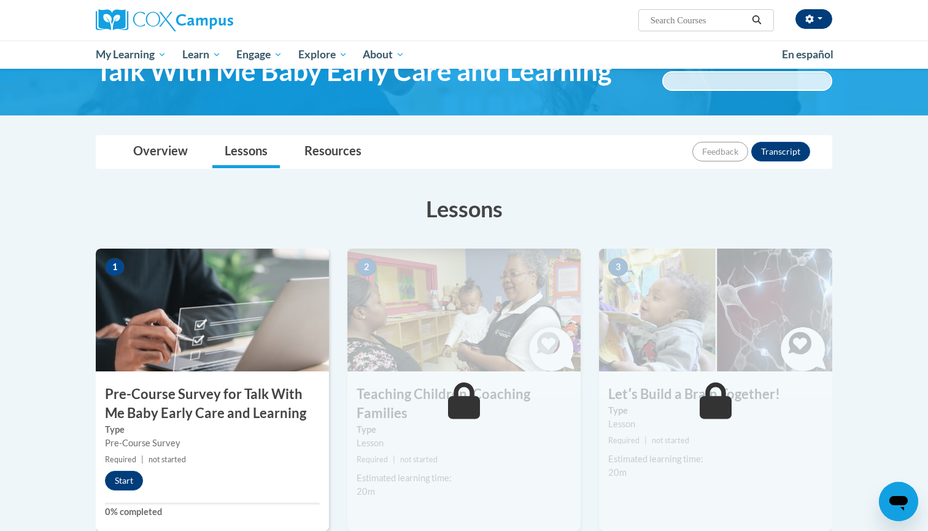
click at [815, 18] on button "button" at bounding box center [813, 19] width 37 height 20
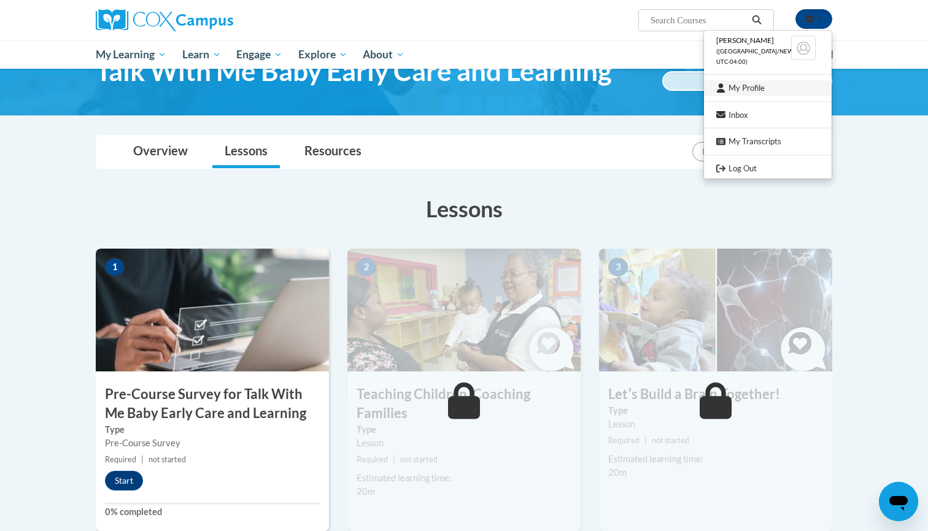
click at [752, 87] on link "My Profile" at bounding box center [768, 87] width 128 height 15
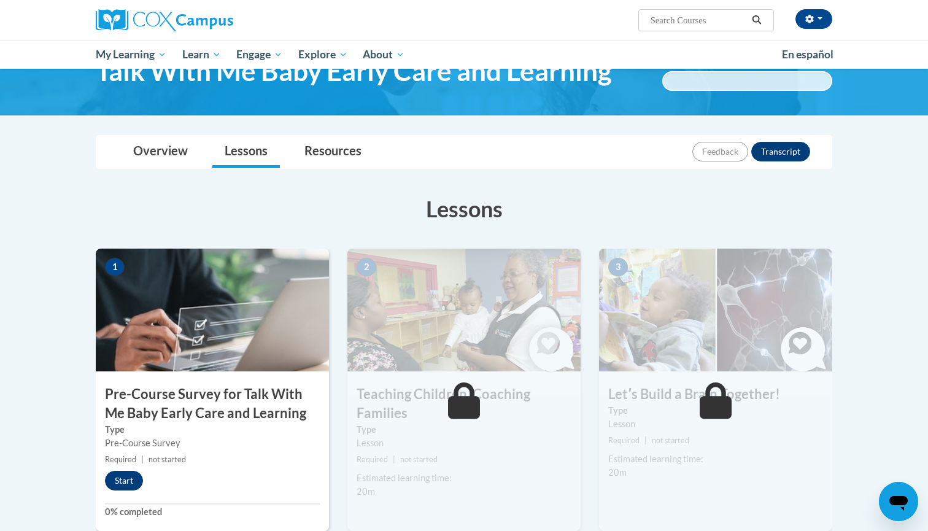
click at [126, 483] on button "Start" at bounding box center [124, 481] width 38 height 20
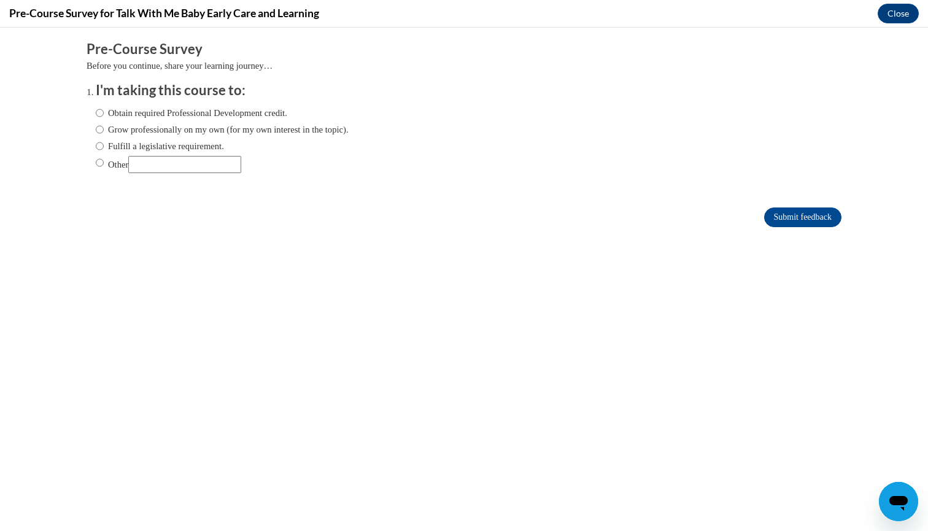
scroll to position [0, 0]
click at [98, 108] on input "Obtain required Professional Development credit." at bounding box center [100, 113] width 8 height 14
radio input "true"
click at [816, 215] on input "Submit feedback" at bounding box center [802, 217] width 77 height 20
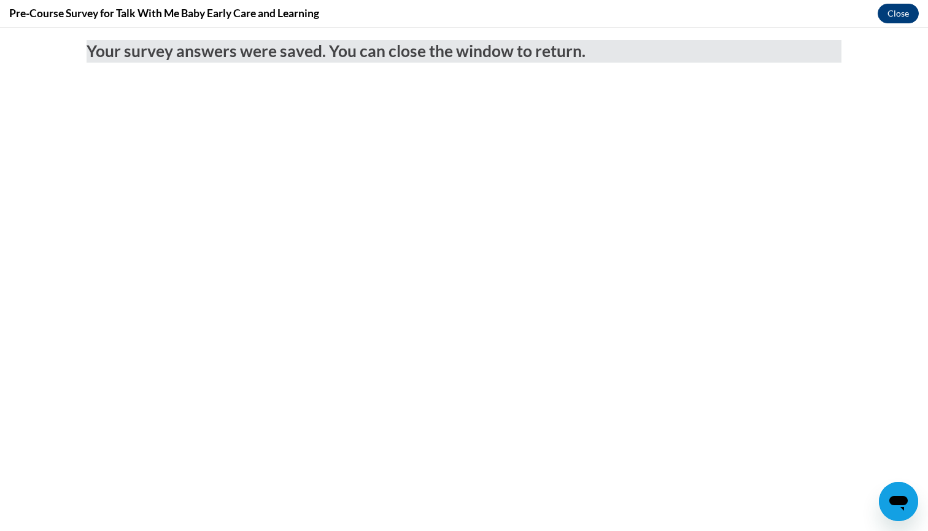
click at [890, 11] on button "Close" at bounding box center [898, 14] width 41 height 20
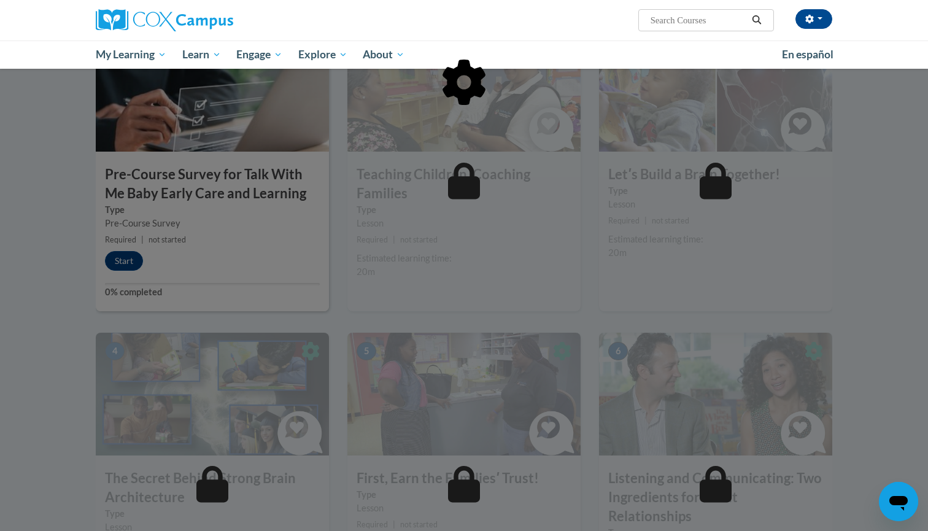
scroll to position [292, 0]
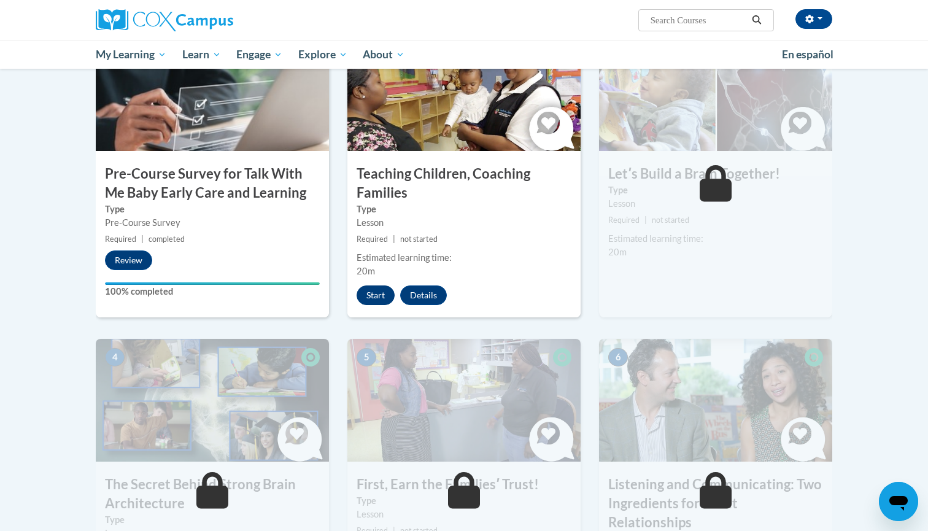
click at [374, 296] on button "Start" at bounding box center [376, 295] width 38 height 20
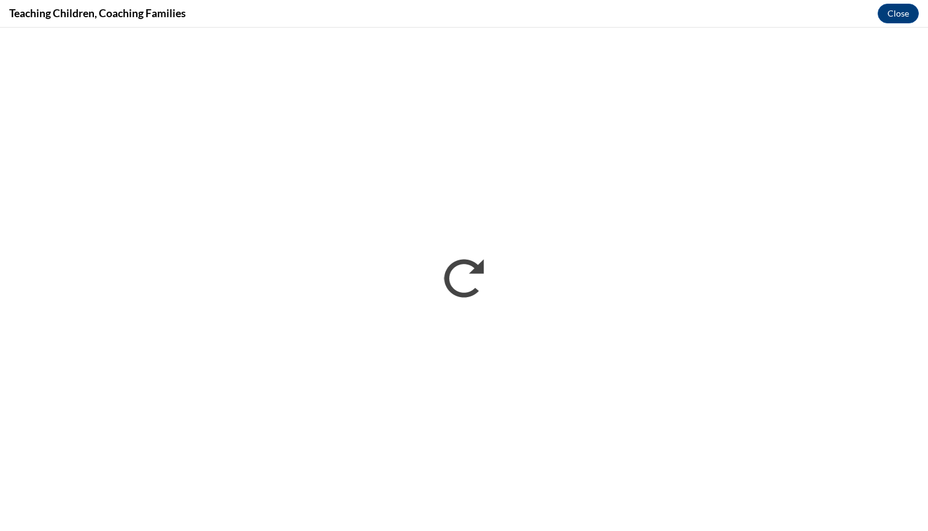
scroll to position [0, 0]
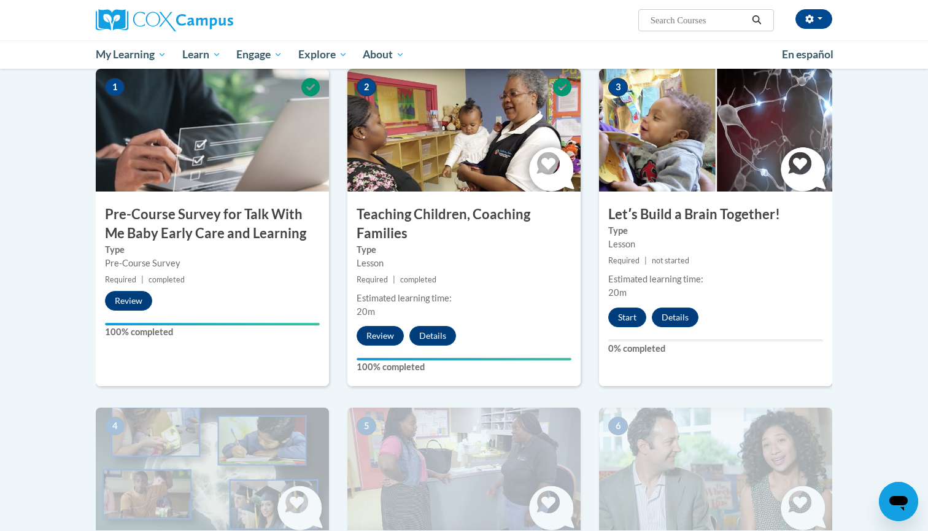
scroll to position [258, 0]
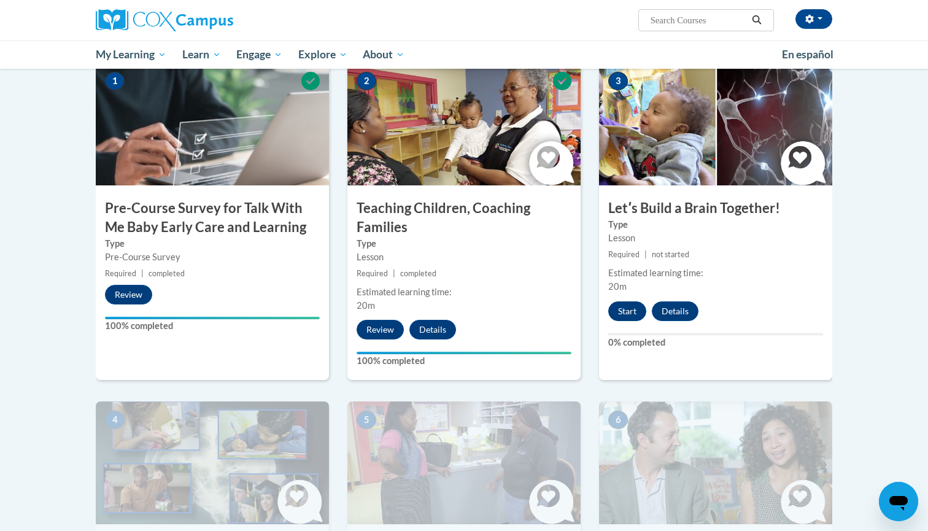
click at [627, 308] on button "Start" at bounding box center [627, 311] width 38 height 20
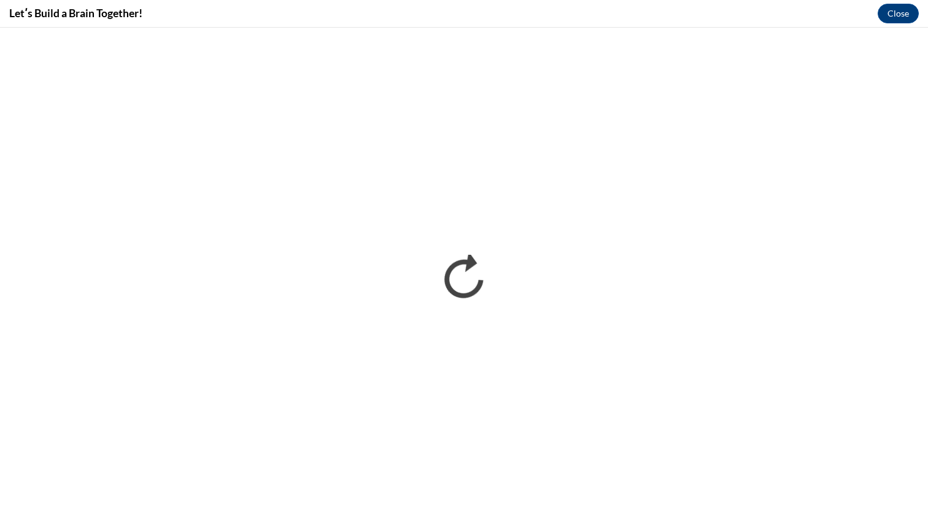
scroll to position [0, 0]
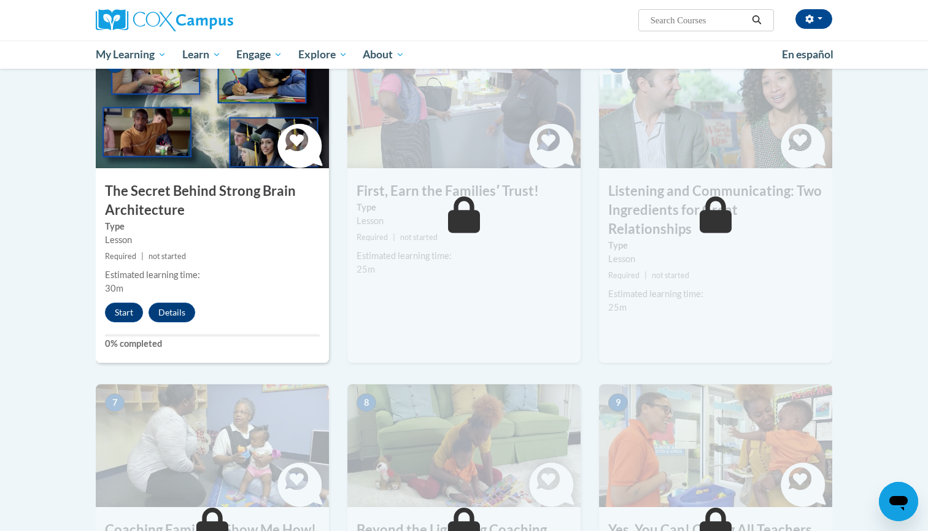
scroll to position [616, 0]
